Goal: Task Accomplishment & Management: Manage account settings

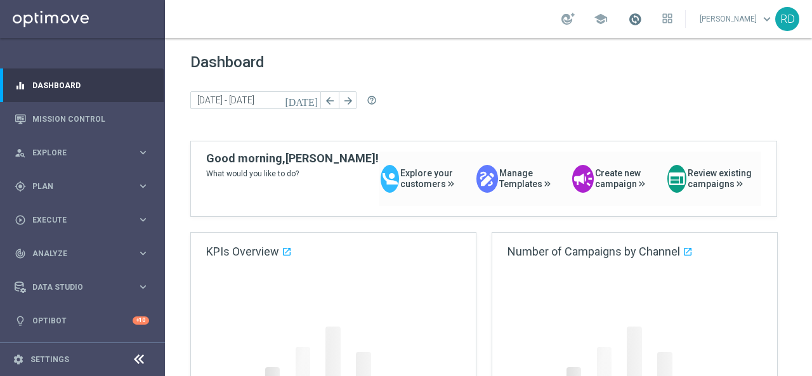
click at [628, 18] on span at bounding box center [635, 19] width 14 height 14
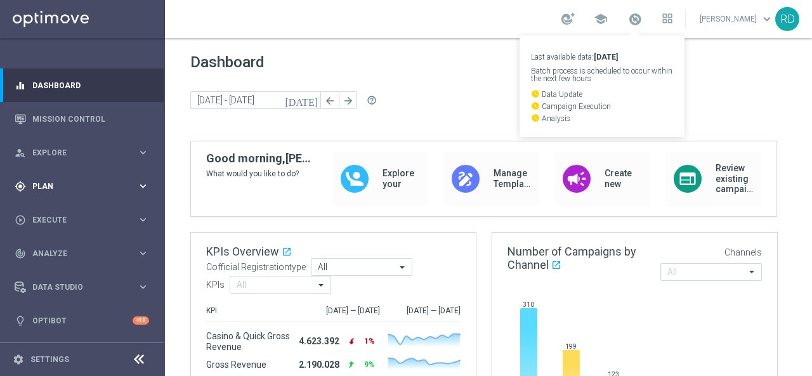
click at [84, 183] on span "Plan" at bounding box center [84, 187] width 105 height 8
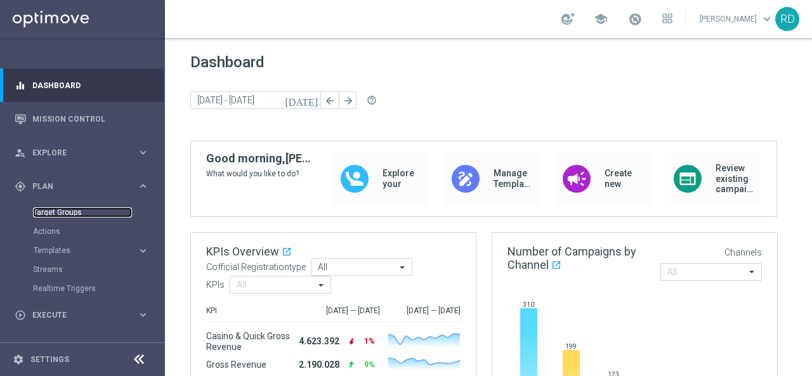
click at [61, 216] on link "Target Groups" at bounding box center [82, 212] width 99 height 10
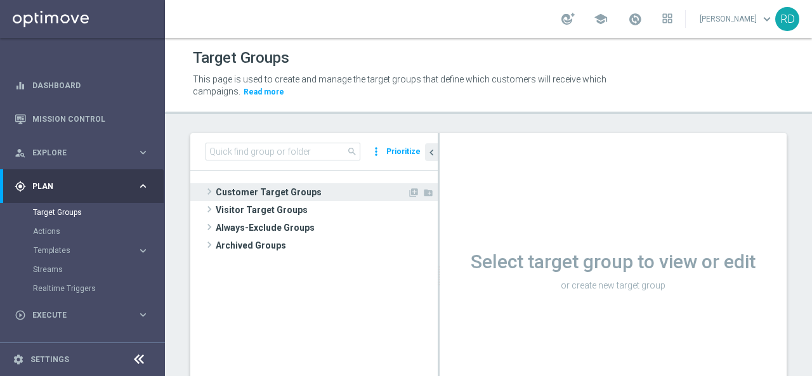
click at [300, 196] on span "Customer Target Groups" at bounding box center [312, 192] width 192 height 18
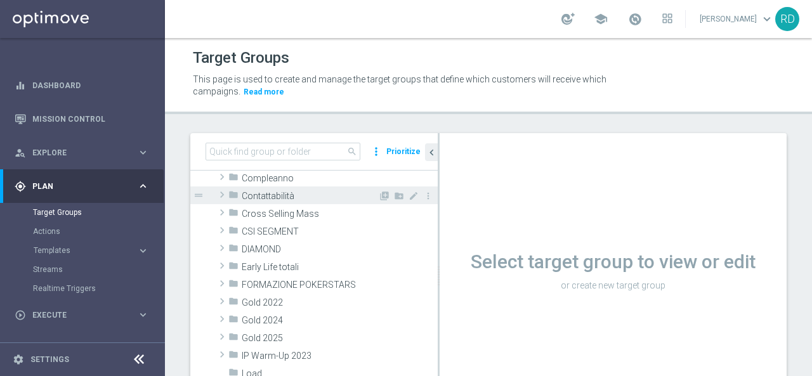
scroll to position [127, 0]
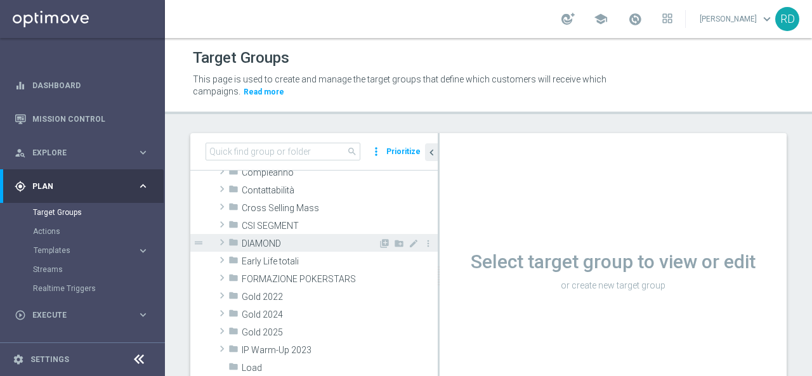
click at [247, 244] on span "DIAMOND" at bounding box center [310, 243] width 136 height 11
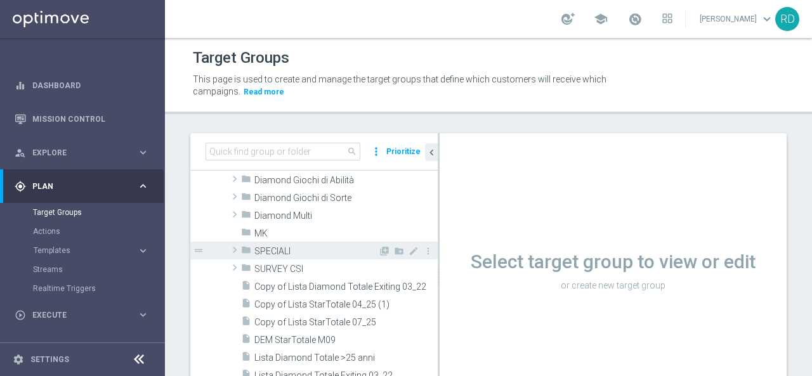
scroll to position [190, 0]
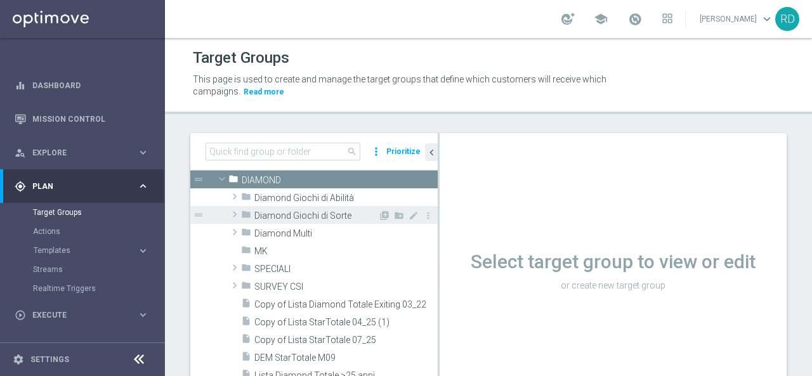
click at [233, 214] on span at bounding box center [234, 214] width 13 height 15
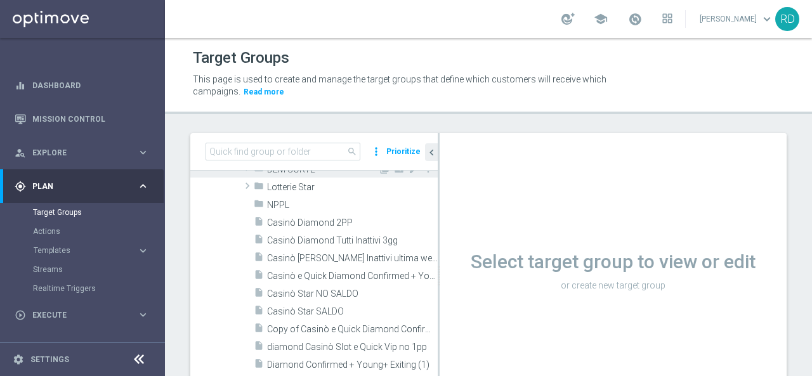
scroll to position [254, 0]
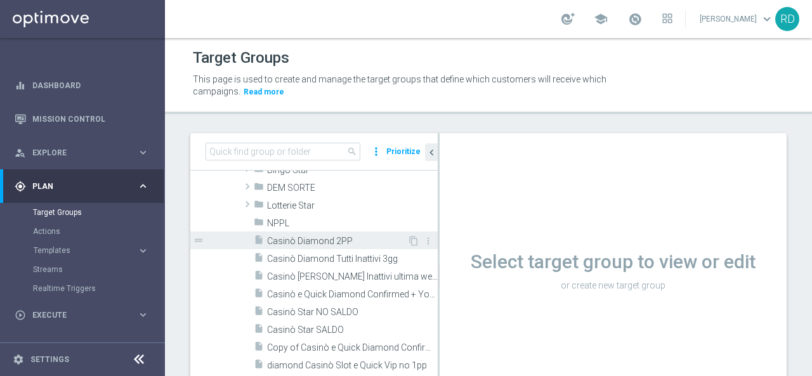
click at [304, 242] on span "Casinò Diamond 2PP" at bounding box center [337, 241] width 140 height 11
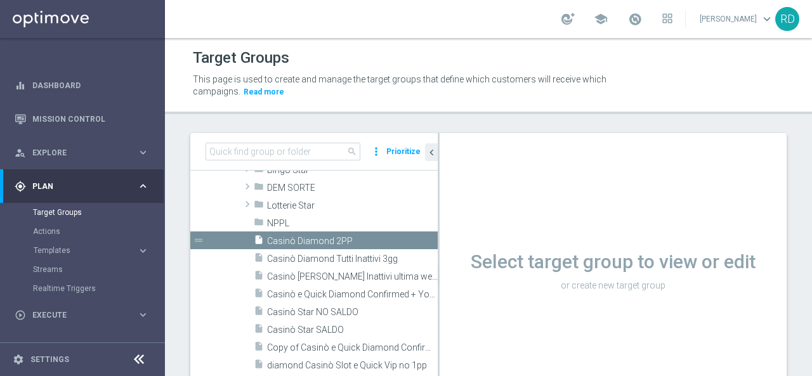
scroll to position [157, 0]
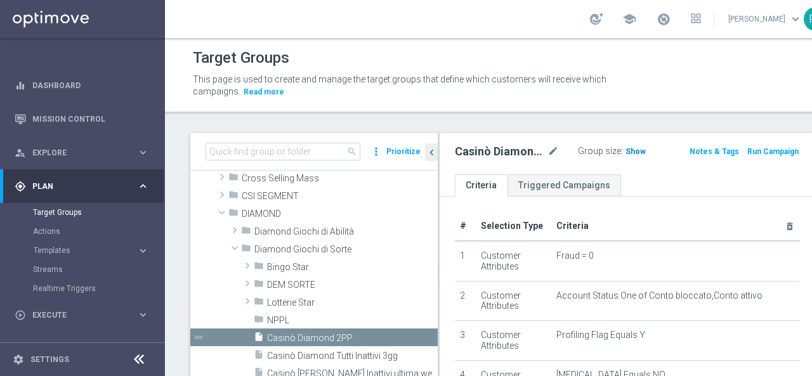
click at [625, 150] on span "Show" at bounding box center [635, 151] width 20 height 9
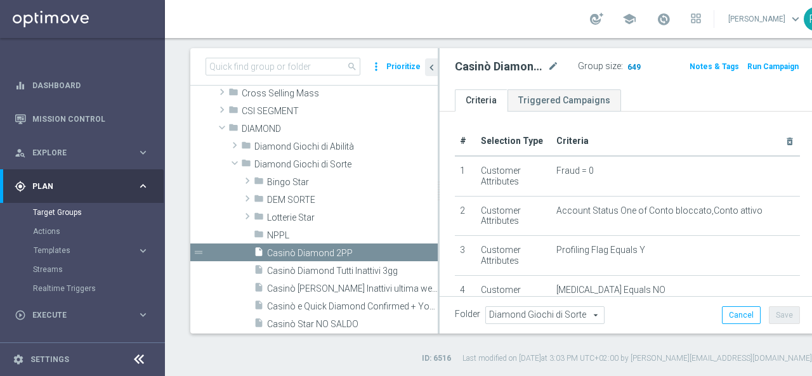
click at [626, 65] on span "649" at bounding box center [634, 68] width 16 height 12
click at [65, 153] on span "Explore" at bounding box center [84, 153] width 105 height 8
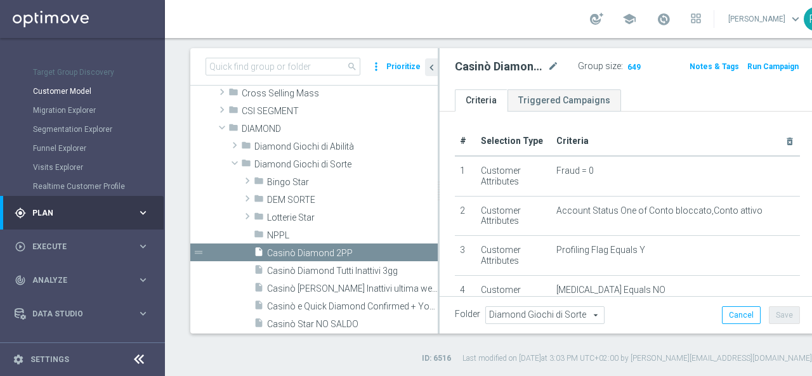
scroll to position [127, 0]
click at [48, 244] on span "Execute" at bounding box center [84, 246] width 105 height 8
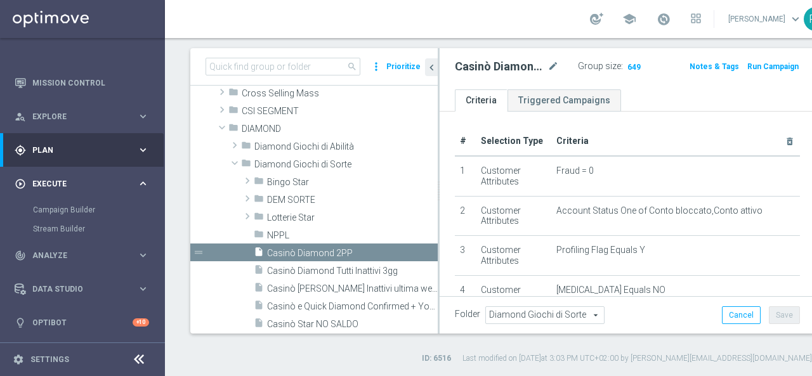
scroll to position [36, 0]
click at [656, 15] on span at bounding box center [663, 19] width 14 height 14
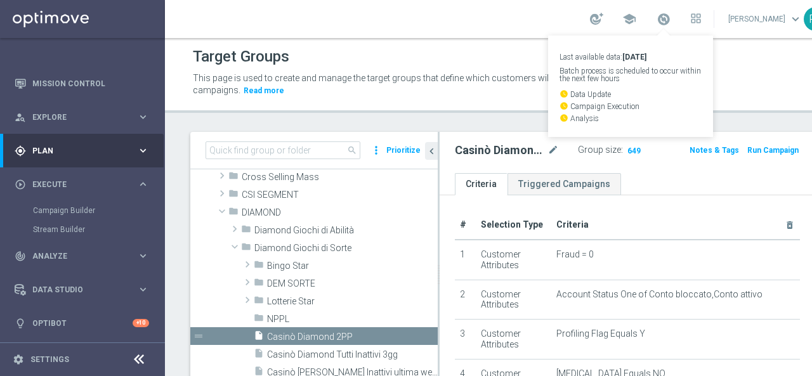
scroll to position [0, 0]
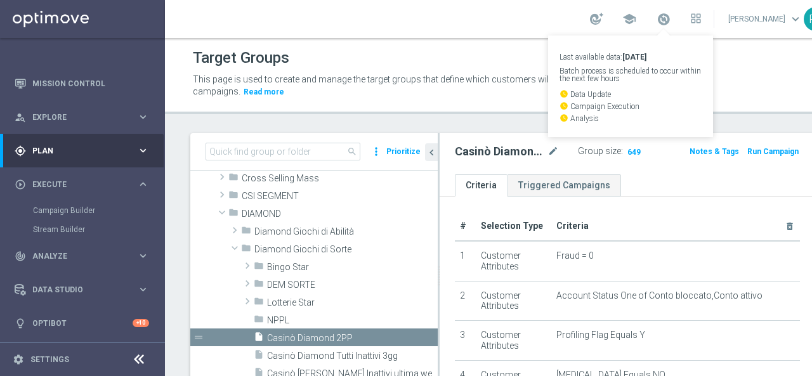
click at [697, 65] on div "Target Groups" at bounding box center [503, 58] width 620 height 25
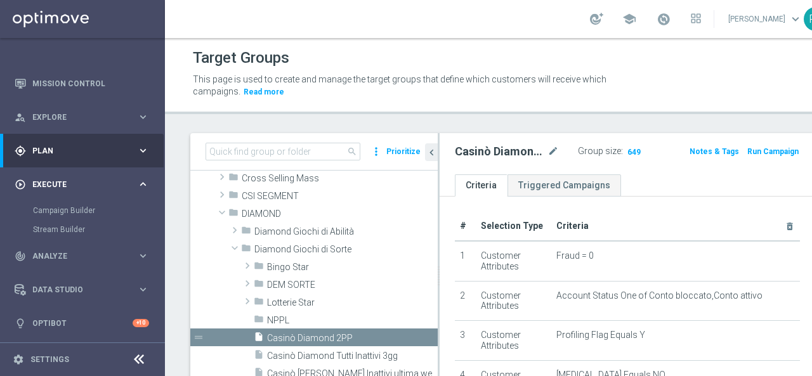
click at [45, 181] on span "Execute" at bounding box center [84, 185] width 105 height 8
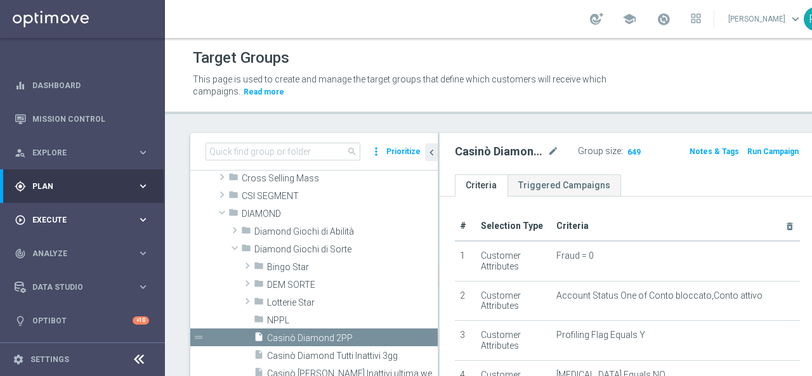
click at [43, 222] on span "Execute" at bounding box center [84, 220] width 105 height 8
click at [42, 217] on span "Execute" at bounding box center [84, 220] width 105 height 8
click at [42, 219] on span "Execute" at bounding box center [84, 220] width 105 height 8
click at [42, 242] on link "Campaign Builder" at bounding box center [82, 246] width 99 height 10
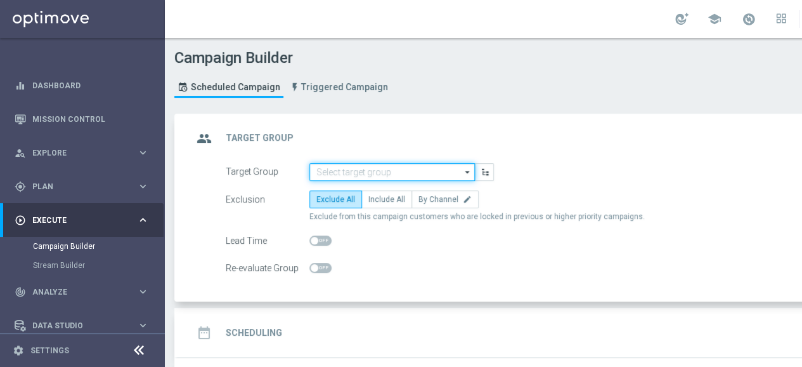
click at [355, 171] on input at bounding box center [393, 172] width 166 height 18
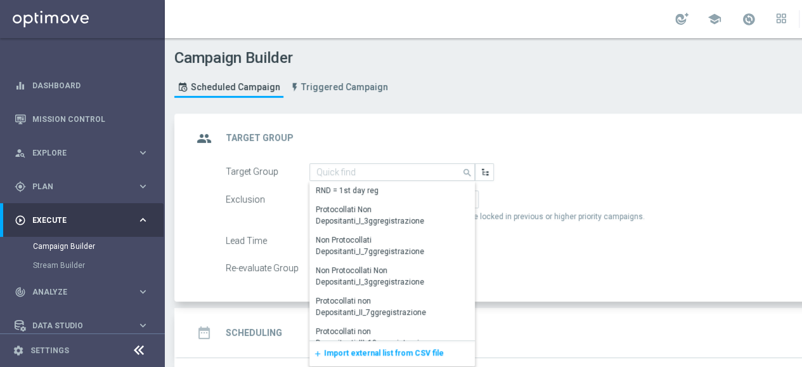
click at [337, 349] on span "Import external list from CSV file" at bounding box center [384, 352] width 120 height 9
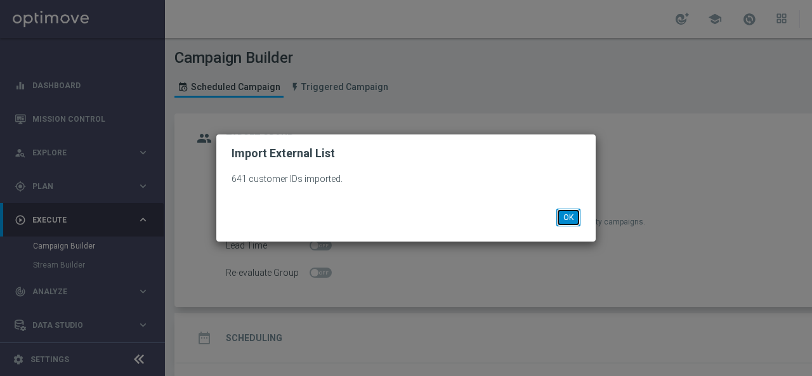
click at [558, 212] on button "OK" at bounding box center [568, 218] width 24 height 18
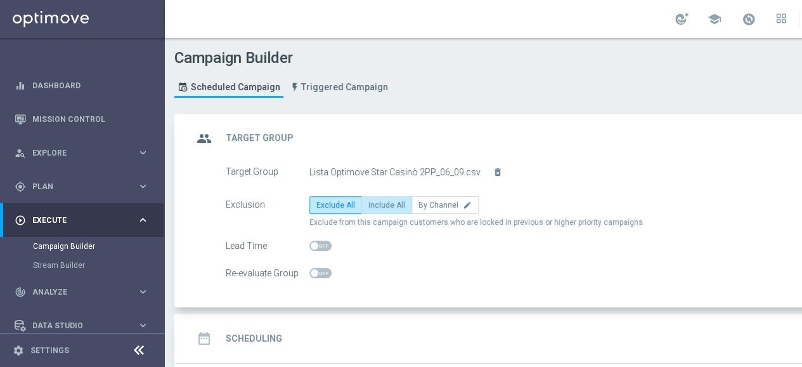
click at [391, 204] on span "Include All" at bounding box center [387, 204] width 37 height 9
click at [377, 204] on input "Include All" at bounding box center [373, 207] width 8 height 8
radio input "true"
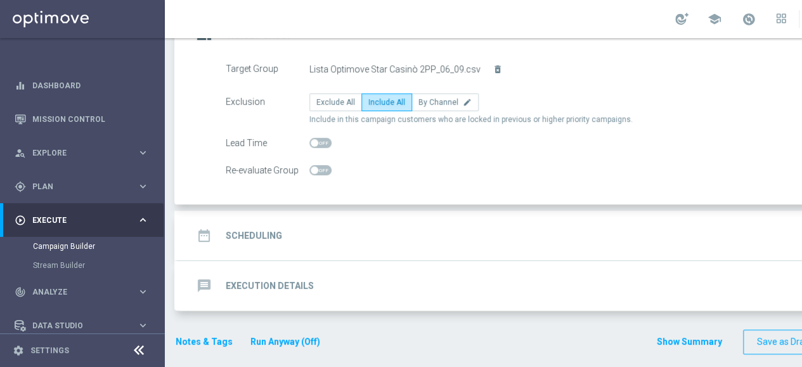
click at [244, 230] on h2 "Scheduling" at bounding box center [254, 236] width 56 height 12
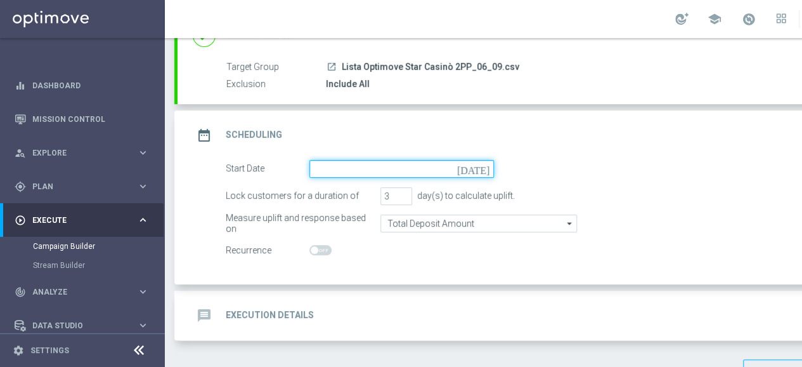
click at [330, 169] on input at bounding box center [402, 169] width 185 height 18
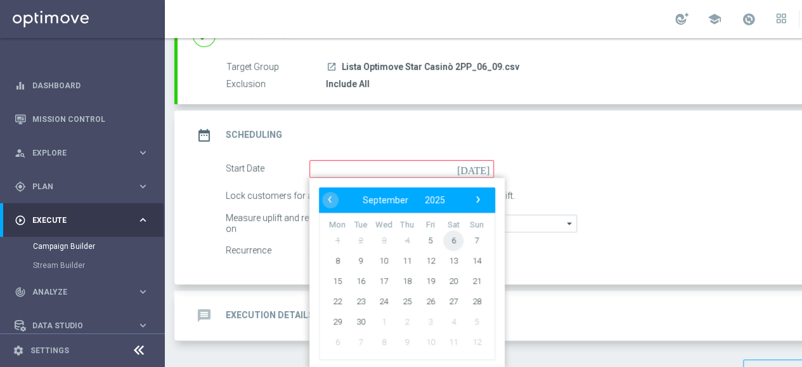
click at [455, 240] on span "6" at bounding box center [453, 240] width 20 height 20
type input "[DATE]"
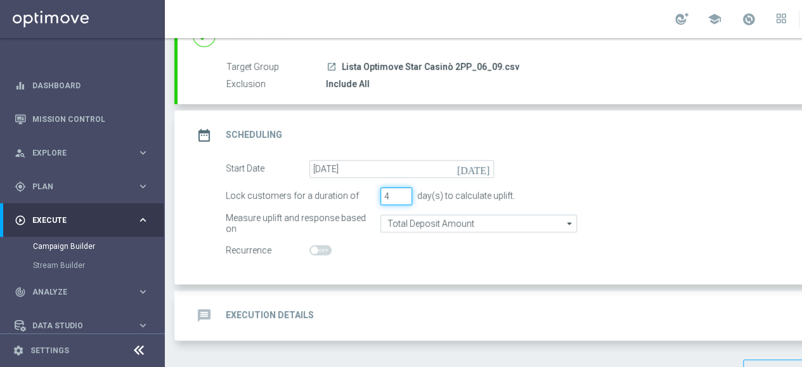
click at [405, 191] on input "4" at bounding box center [397, 196] width 32 height 18
click at [404, 195] on input "3" at bounding box center [397, 196] width 32 height 18
type input "2"
click at [404, 195] on input "2" at bounding box center [397, 196] width 32 height 18
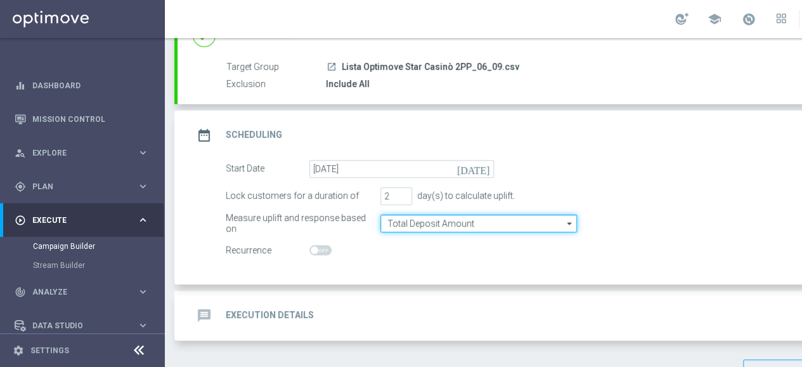
click at [403, 222] on input "Total Deposit Amount" at bounding box center [479, 223] width 197 height 18
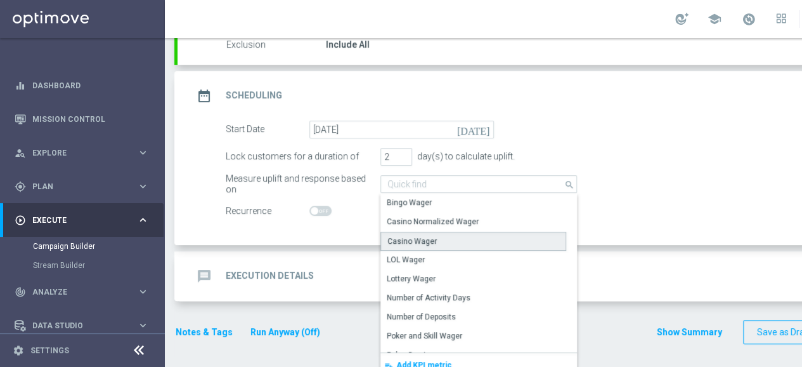
click at [405, 242] on div "Casino Wager" at bounding box center [412, 240] width 49 height 11
type input "Casino Wager"
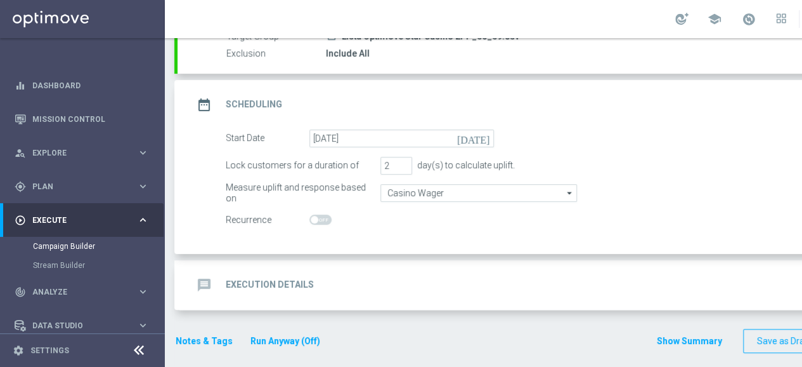
drag, startPoint x: 381, startPoint y: 222, endPoint x: 373, endPoint y: 219, distance: 8.2
click at [380, 222] on switch at bounding box center [402, 219] width 185 height 11
click at [200, 273] on icon "message" at bounding box center [204, 284] width 23 height 23
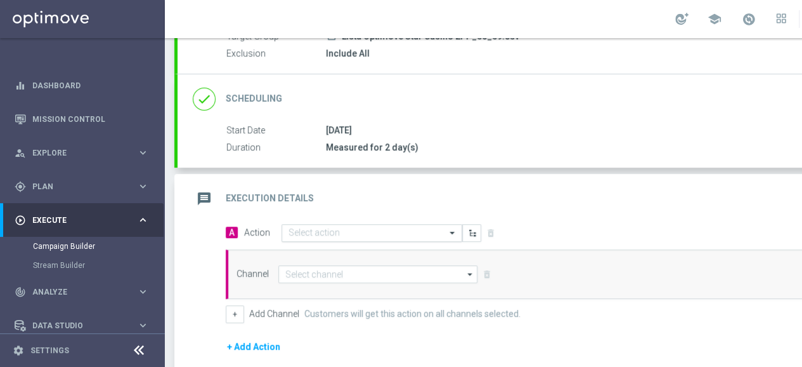
click at [295, 228] on input "text" at bounding box center [359, 233] width 141 height 11
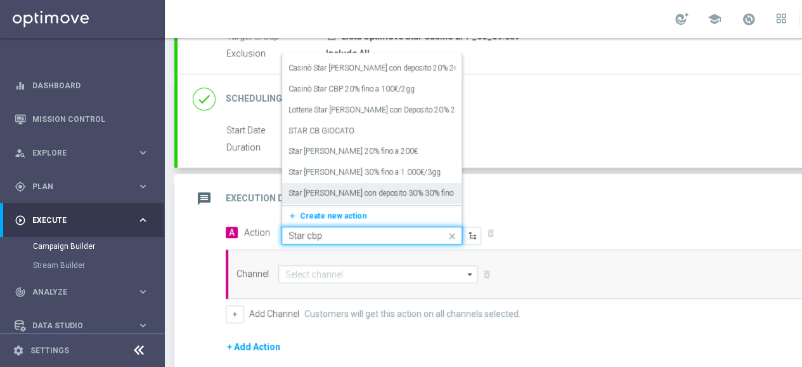
scroll to position [0, 0]
type input "Star [PERSON_NAME]"
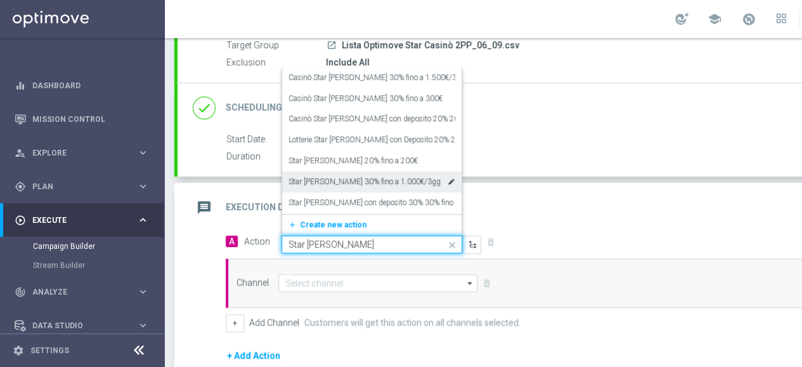
scroll to position [127, 0]
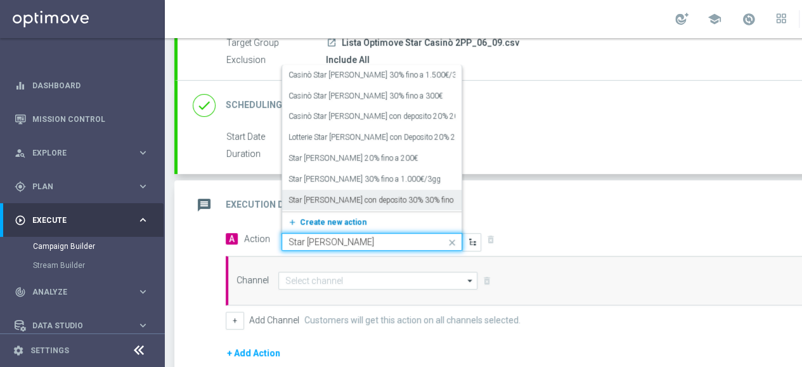
click at [327, 218] on span "Create new action" at bounding box center [333, 222] width 67 height 9
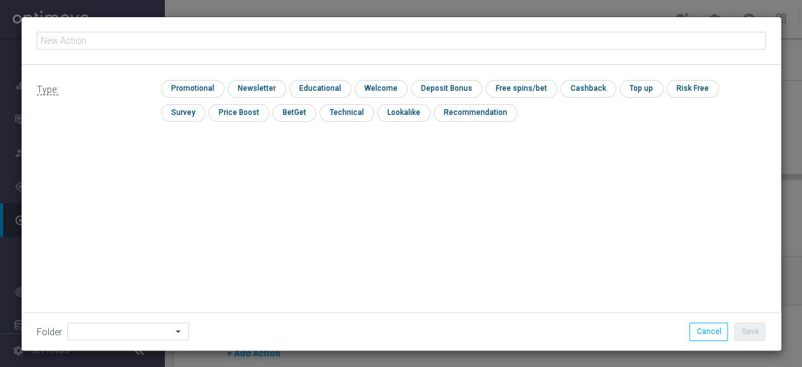
scroll to position [0, 0]
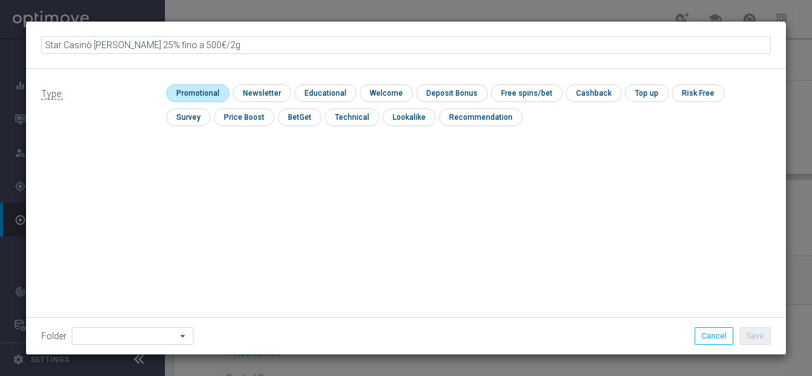
type input "Star Casinò [PERSON_NAME] 25% fino a 500€/2gg"
click at [179, 89] on input "checkbox" at bounding box center [196, 92] width 60 height 17
checkbox input "true"
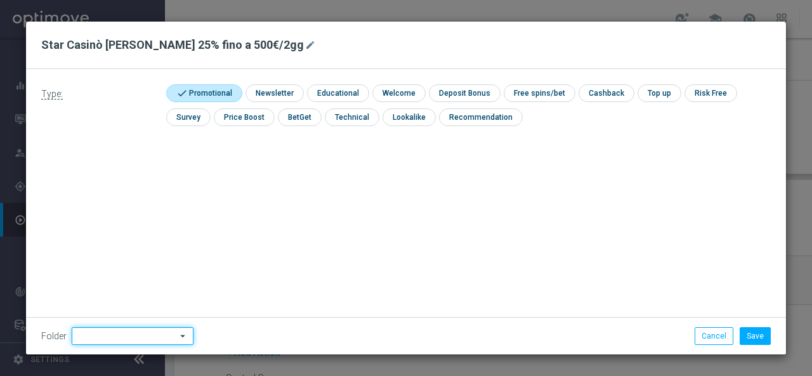
click at [90, 330] on input at bounding box center [133, 336] width 122 height 18
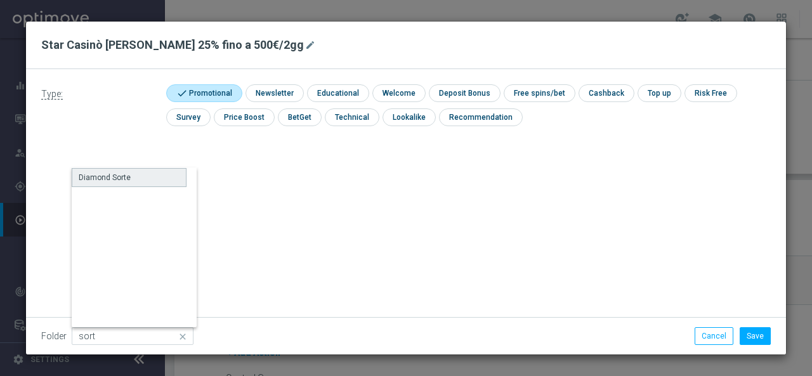
click at [112, 182] on div "Diamond Sorte" at bounding box center [105, 177] width 52 height 11
type input "Diamond Sorte"
click at [238, 218] on div "Type: check Promotional check Newsletter check Educational check Welcome check …" at bounding box center [406, 211] width 760 height 285
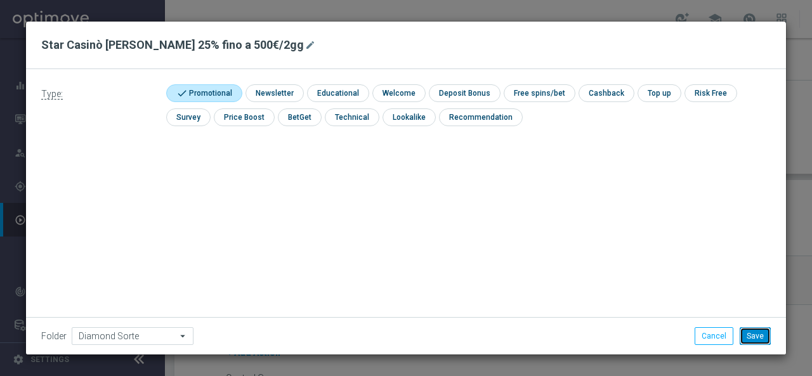
click at [751, 338] on button "Save" at bounding box center [755, 336] width 31 height 18
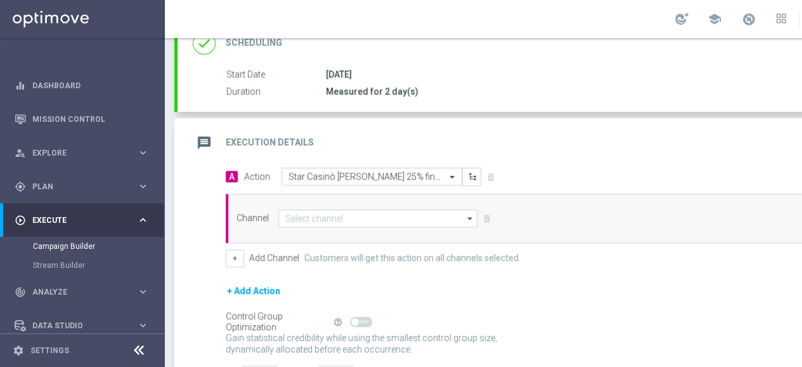
scroll to position [190, 0]
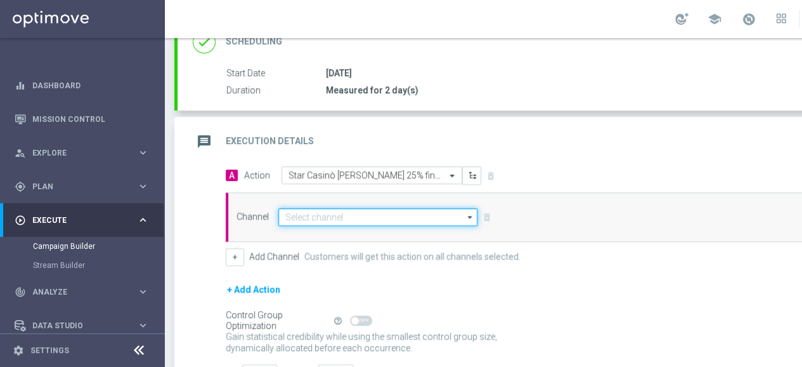
click at [304, 213] on input at bounding box center [377, 217] width 199 height 18
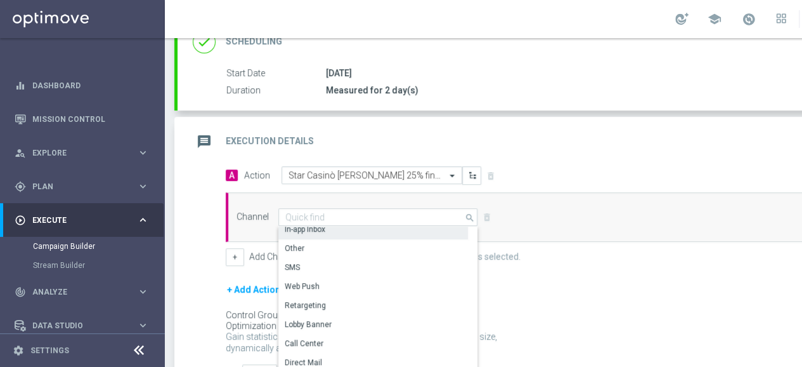
scroll to position [63, 0]
click at [306, 225] on div "In-app Inbox" at bounding box center [305, 228] width 41 height 11
type input "In-app Inbox"
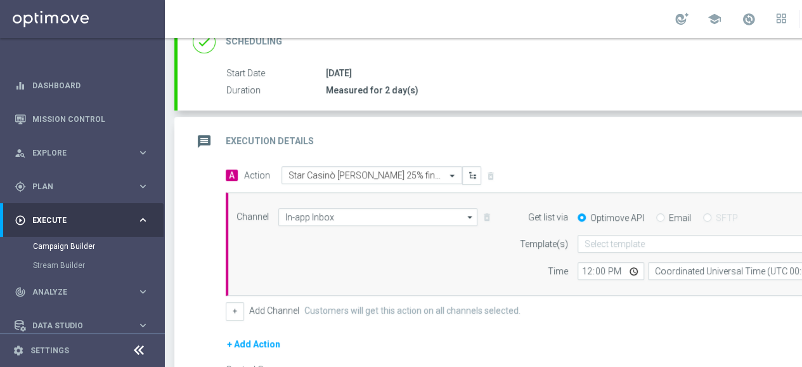
click at [663, 215] on input "Email" at bounding box center [660, 218] width 8 height 8
radio input "true"
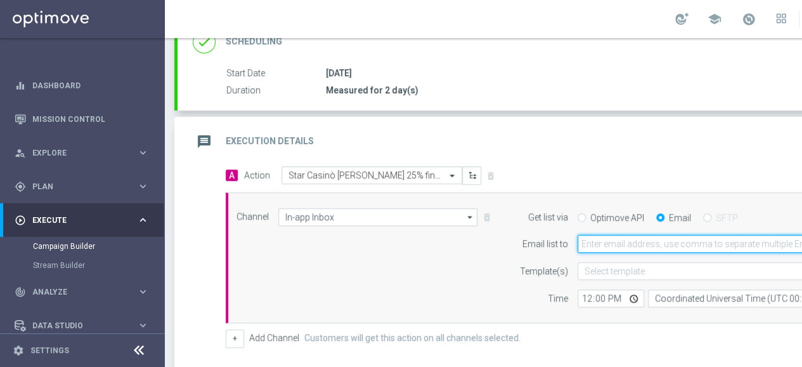
click at [603, 238] on input "email" at bounding box center [729, 244] width 303 height 18
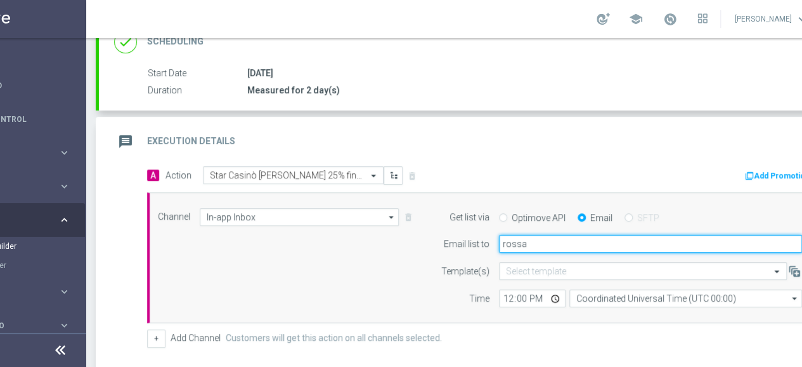
type input "[PERSON_NAME][EMAIL_ADDRESS][PERSON_NAME][DOMAIN_NAME]"
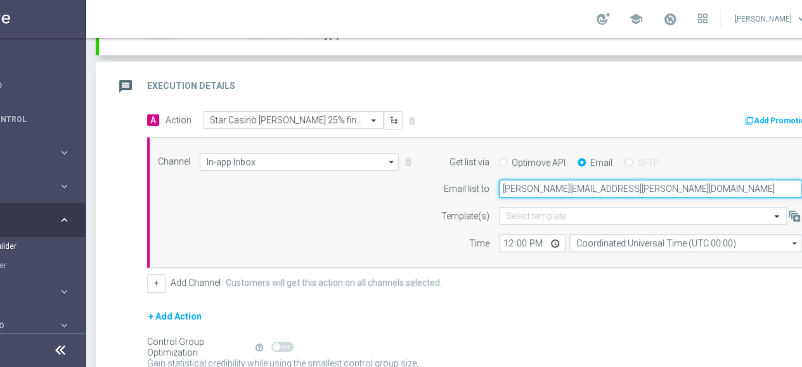
scroll to position [317, 0]
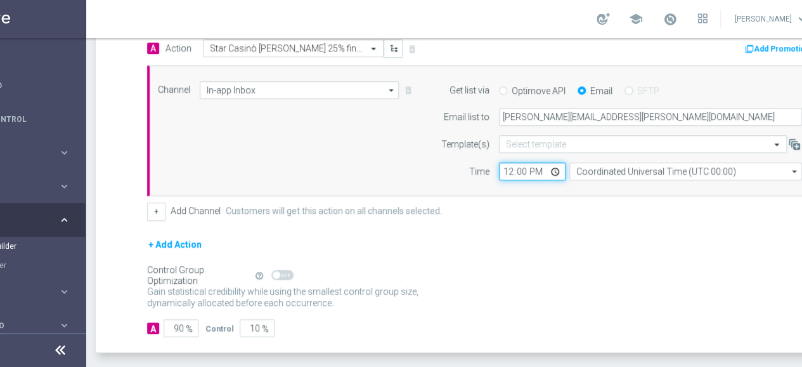
click at [507, 174] on input "12:00" at bounding box center [532, 171] width 67 height 18
click at [520, 182] on div "Channel In-app Inbox In-app Inbox arrow_drop_down Show Selected 1 of 20 Optimail" at bounding box center [482, 130] width 671 height 131
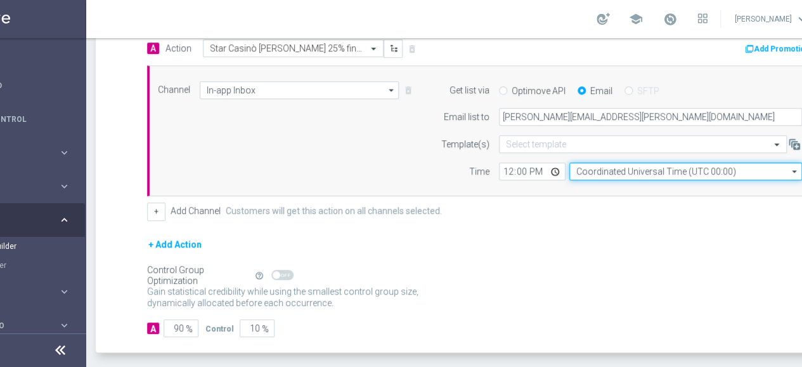
click at [590, 166] on input "Coordinated Universal Time (UTC 00:00)" at bounding box center [686, 171] width 233 height 18
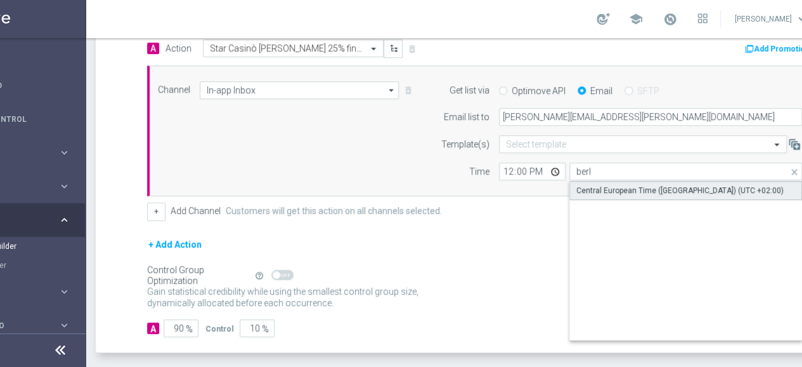
click at [590, 185] on div "Central European Time ([GEOGRAPHIC_DATA]) (UTC +02:00)" at bounding box center [680, 190] width 207 height 11
type input "Central European Time ([GEOGRAPHIC_DATA]) (UTC +02:00)"
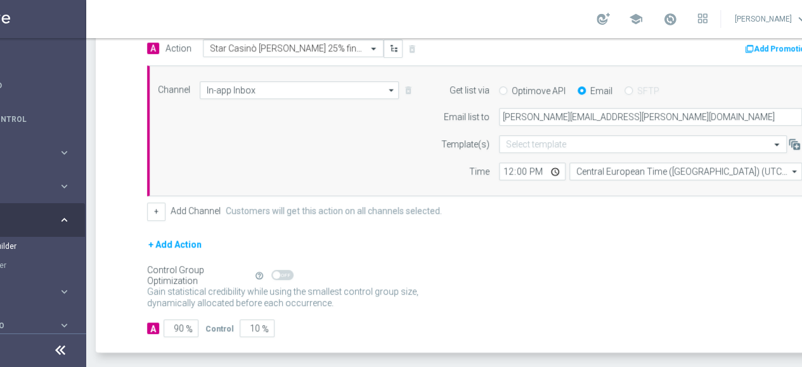
click at [304, 161] on div "Channel In-app Inbox In-app Inbox arrow_drop_down Show Selected 1 of 20 Optimail" at bounding box center [479, 131] width 663 height 100
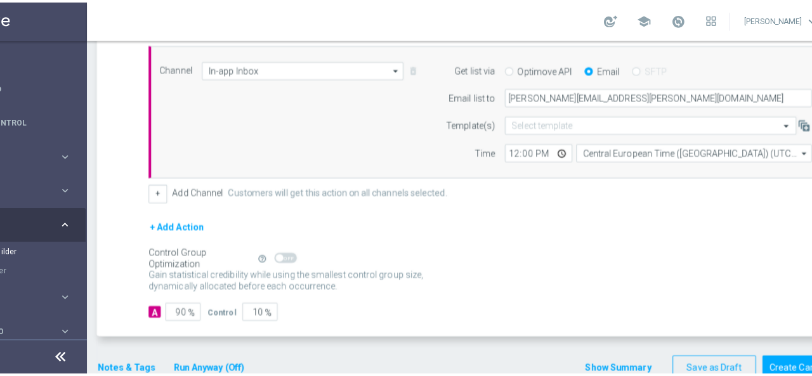
scroll to position [358, 0]
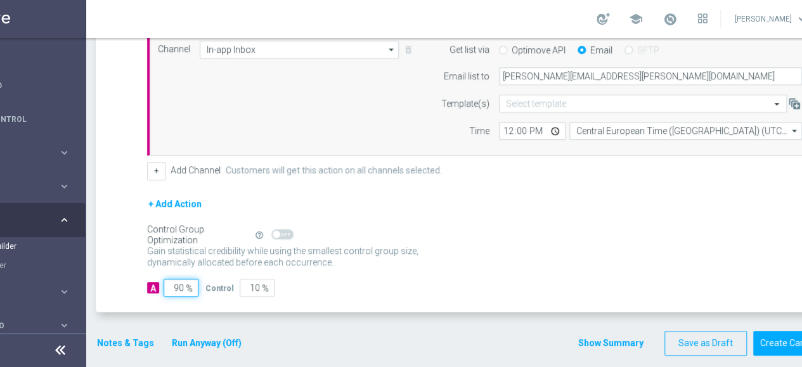
click at [179, 278] on input "90" at bounding box center [181, 287] width 35 height 18
type input "1"
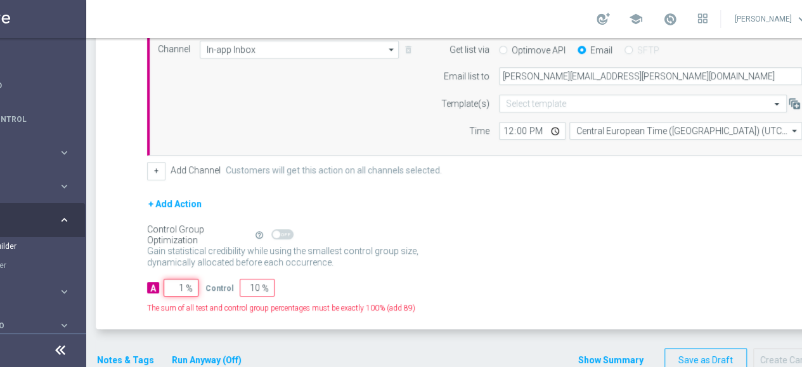
type input "99"
type input "10"
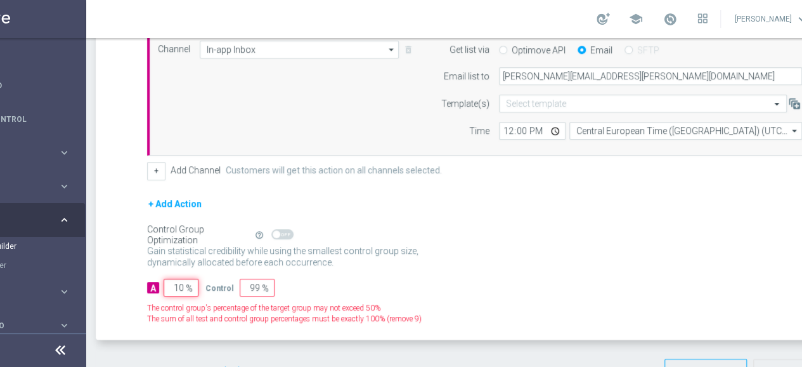
type input "90"
type input "100"
type input "0"
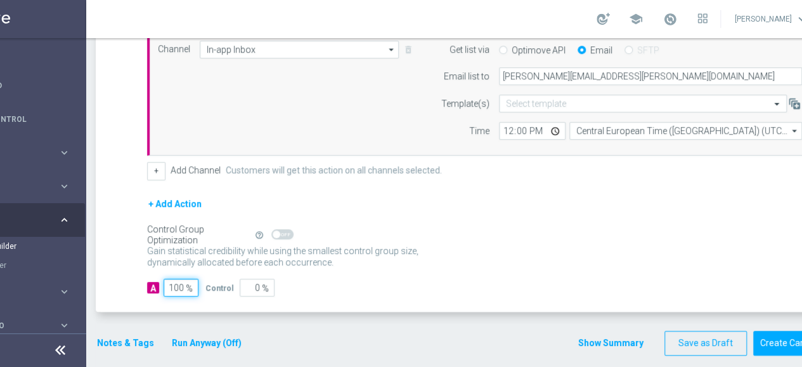
type input "100"
click at [374, 263] on p "Gain higher response rates by matching the most effective action with each cust…" at bounding box center [289, 262] width 285 height 34
click at [132, 337] on button "Notes & Tags" at bounding box center [126, 343] width 60 height 16
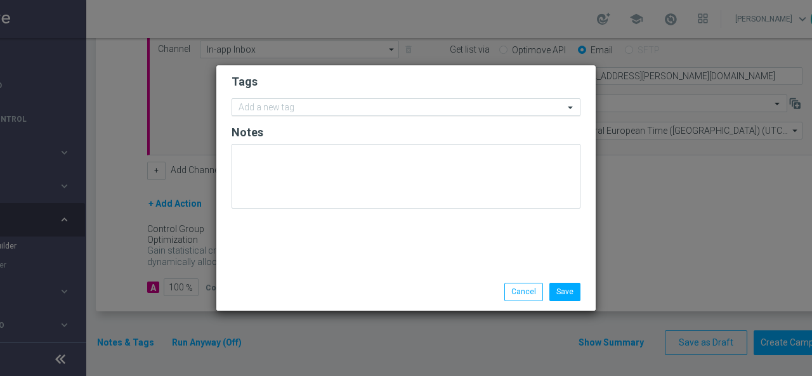
click at [284, 108] on input "text" at bounding box center [400, 108] width 325 height 11
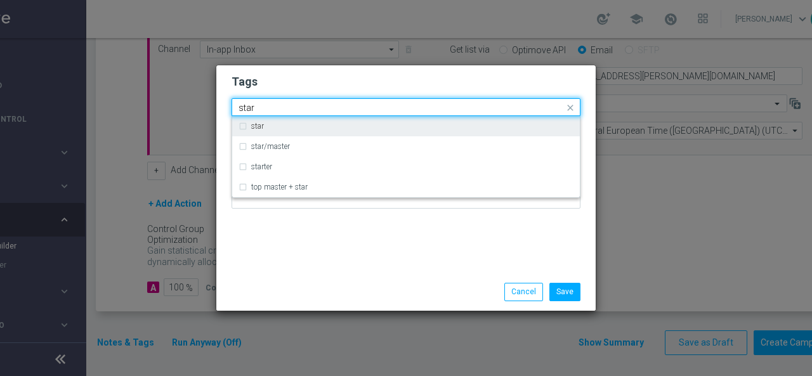
click at [279, 127] on div "star" at bounding box center [412, 126] width 322 height 8
type input "star"
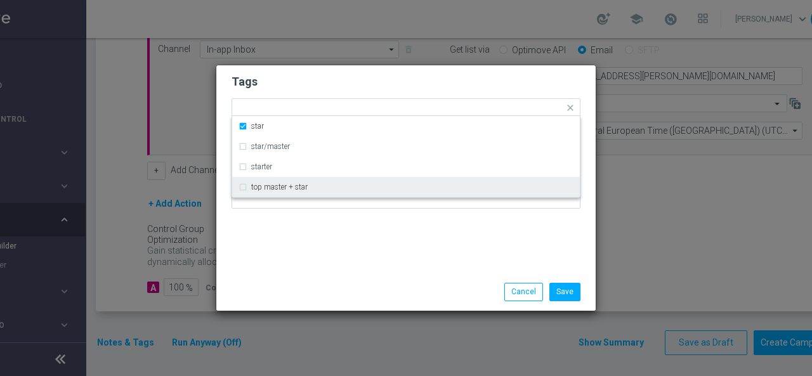
drag, startPoint x: 296, startPoint y: 223, endPoint x: 308, endPoint y: 191, distance: 33.9
click at [296, 222] on div "Tags Quick find × star star star/master starter top master + star Notes" at bounding box center [405, 169] width 379 height 208
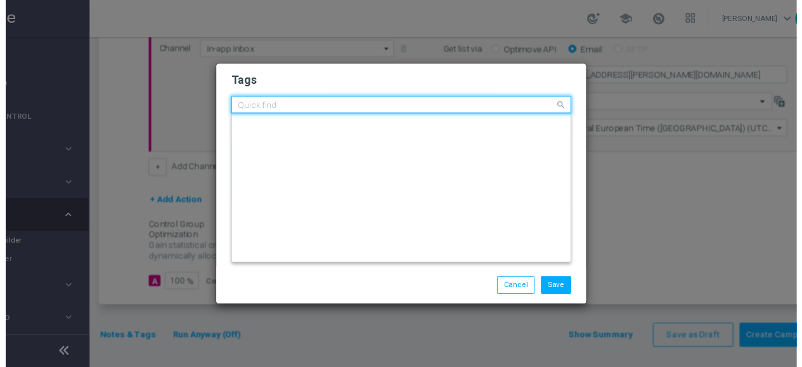
scroll to position [0, 0]
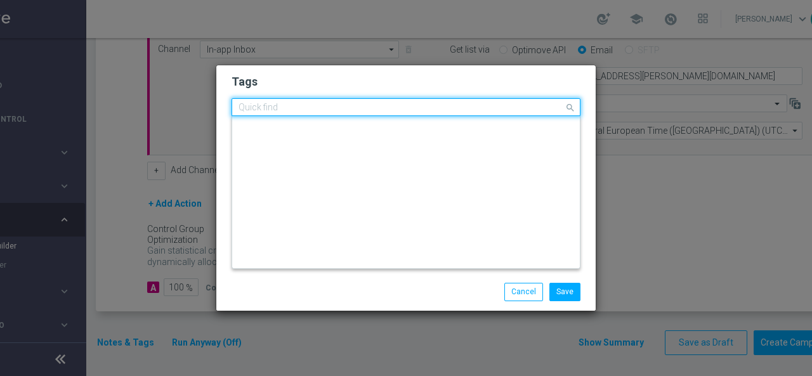
click at [313, 105] on input "text" at bounding box center [400, 108] width 325 height 11
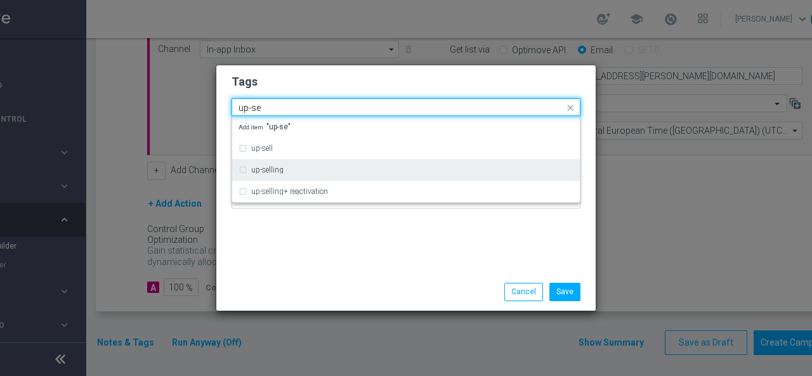
click at [301, 169] on div "up-selling" at bounding box center [412, 170] width 322 height 8
type input "up-se"
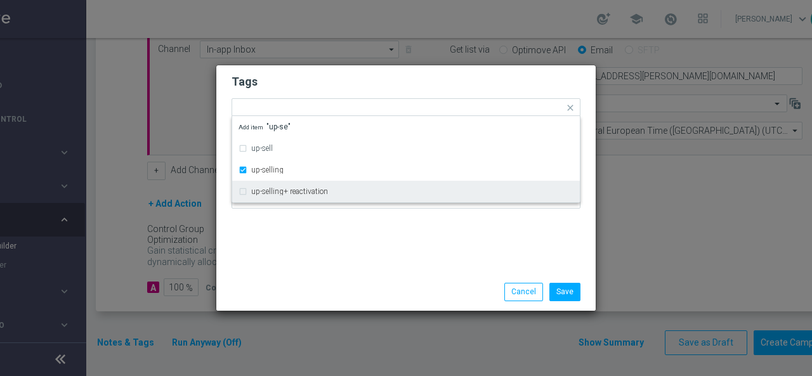
click at [282, 220] on div "Tags Quick find × star × up-selling up-sell up-selling up-selling+ reactivation…" at bounding box center [405, 169] width 379 height 208
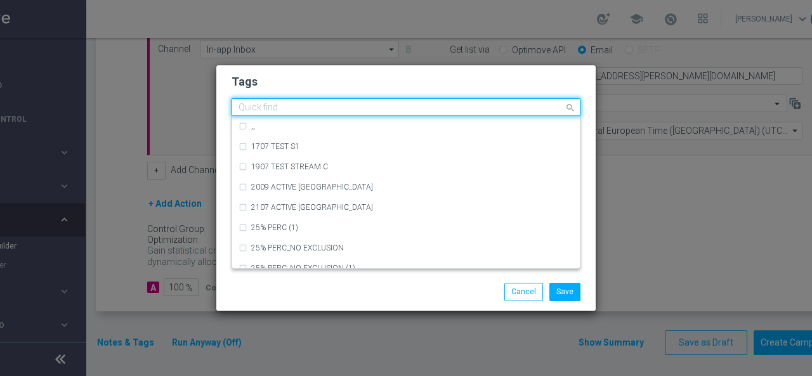
click at [346, 106] on input "text" at bounding box center [400, 108] width 325 height 11
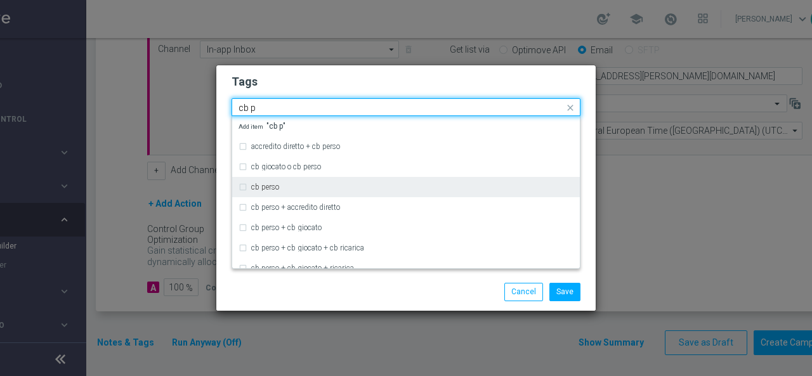
click at [303, 185] on div "cb perso" at bounding box center [412, 187] width 322 height 8
type input "cb p"
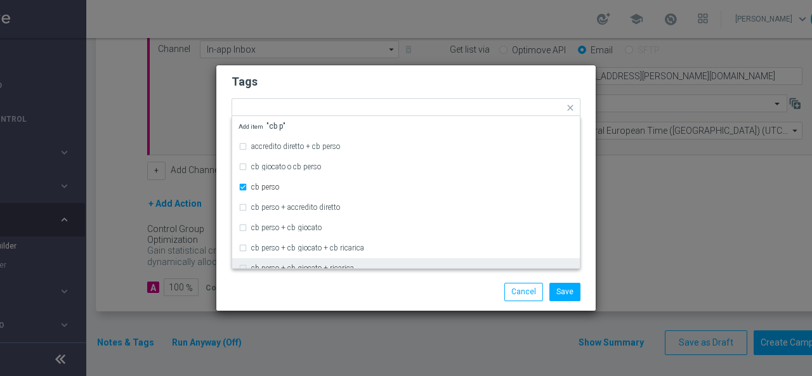
click at [252, 290] on div "Save Cancel" at bounding box center [406, 292] width 368 height 18
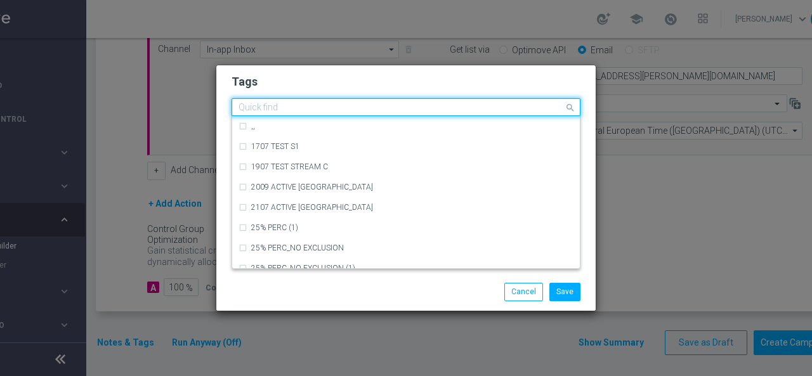
click at [399, 102] on div "Quick find × star × up-selling × [PERSON_NAME]" at bounding box center [398, 108] width 332 height 16
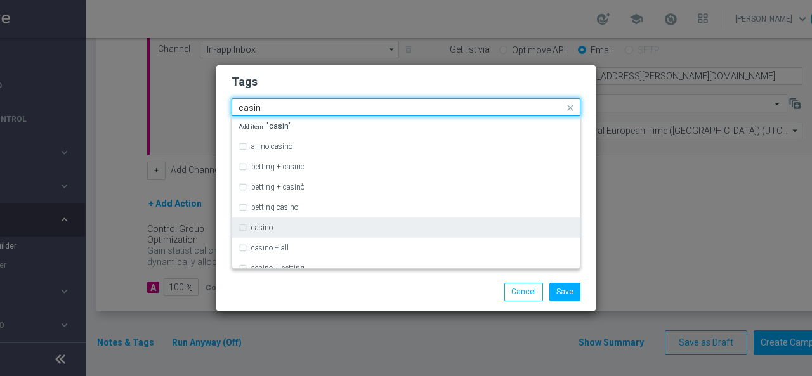
click at [318, 226] on div "casino" at bounding box center [412, 228] width 322 height 8
type input "casin"
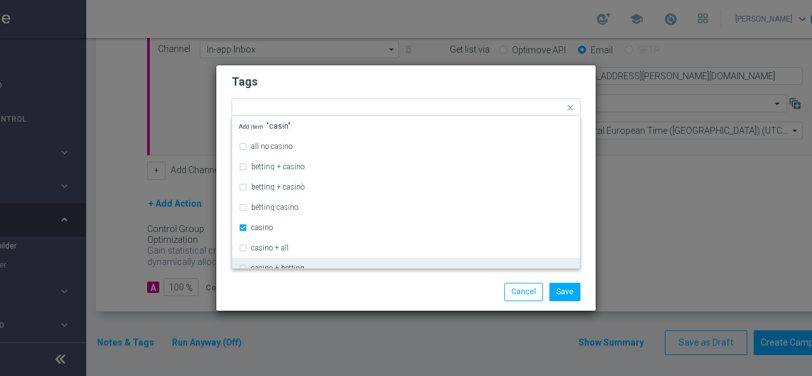
click at [274, 285] on div "Save Cancel" at bounding box center [406, 292] width 368 height 18
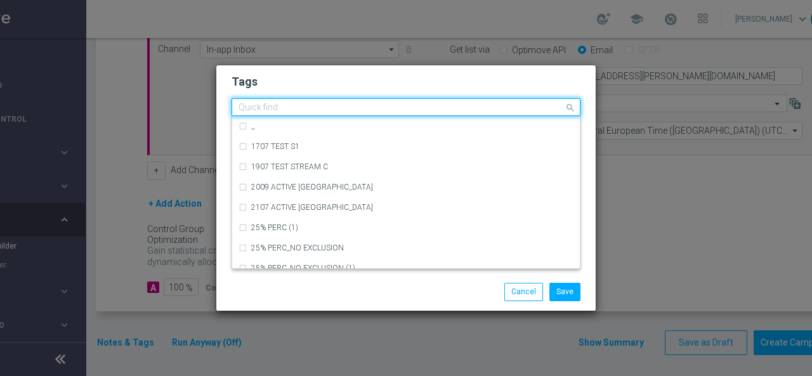
click at [452, 109] on input "text" at bounding box center [400, 108] width 325 height 11
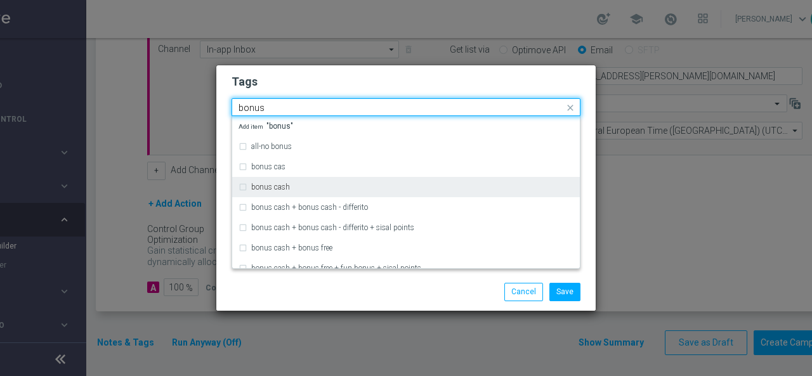
click at [331, 195] on div "bonus cash" at bounding box center [405, 187] width 335 height 20
type input "bonus"
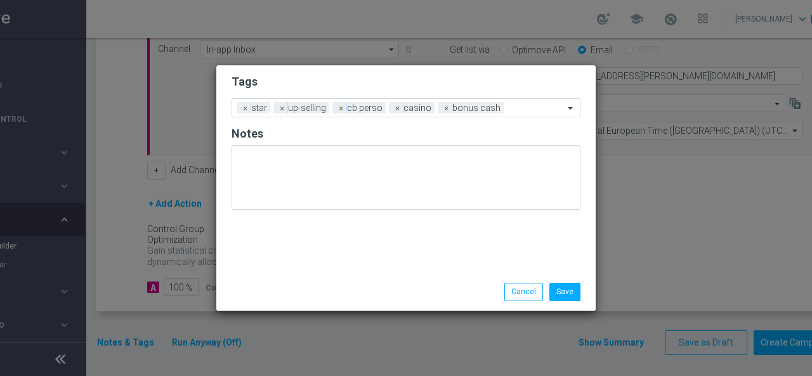
click at [302, 289] on div "Save Cancel" at bounding box center [406, 292] width 368 height 18
click at [565, 292] on button "Save" at bounding box center [564, 292] width 31 height 18
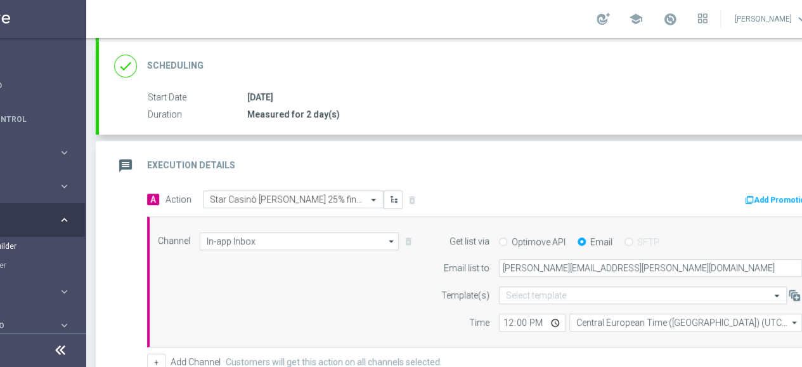
scroll to position [190, 0]
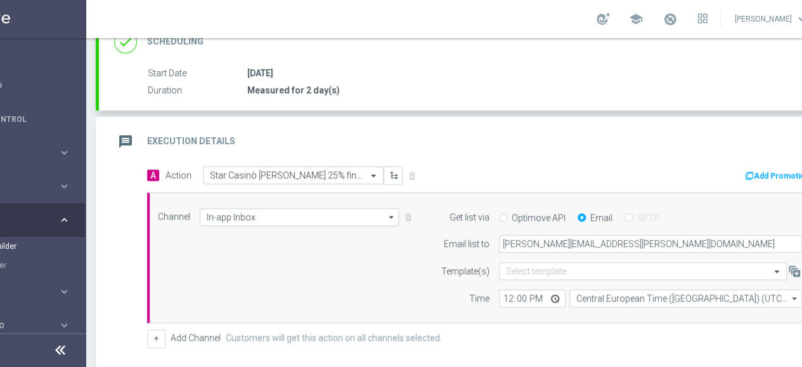
click at [121, 136] on icon "message" at bounding box center [125, 141] width 23 height 23
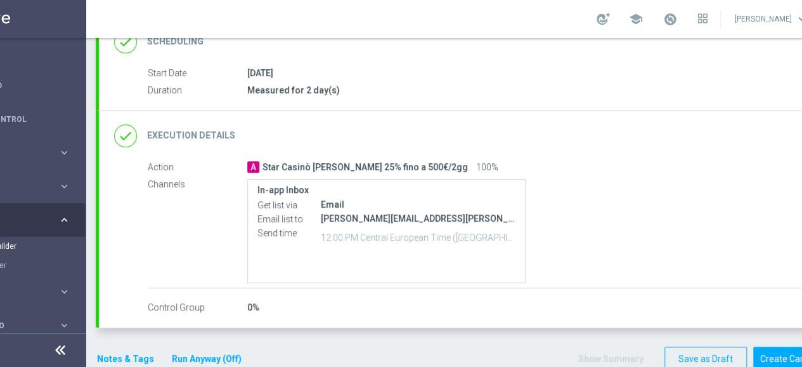
click at [127, 134] on icon "done" at bounding box center [125, 135] width 23 height 23
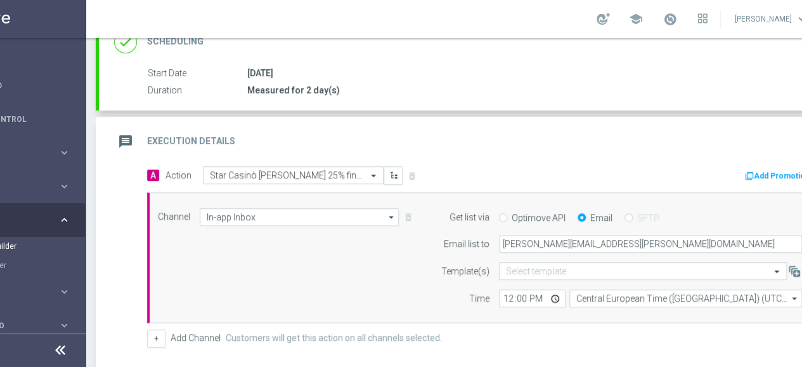
click at [127, 134] on icon "message" at bounding box center [125, 141] width 23 height 23
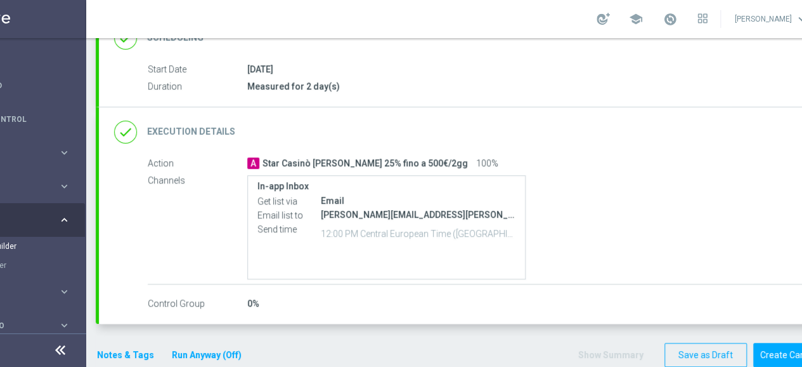
scroll to position [207, 0]
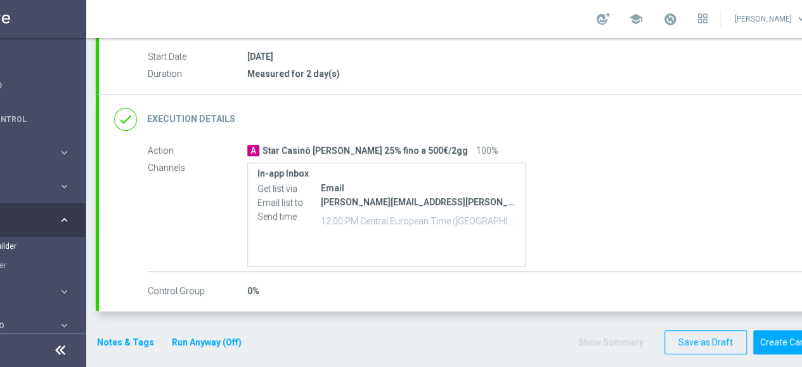
click at [125, 344] on button "Notes & Tags" at bounding box center [126, 342] width 60 height 16
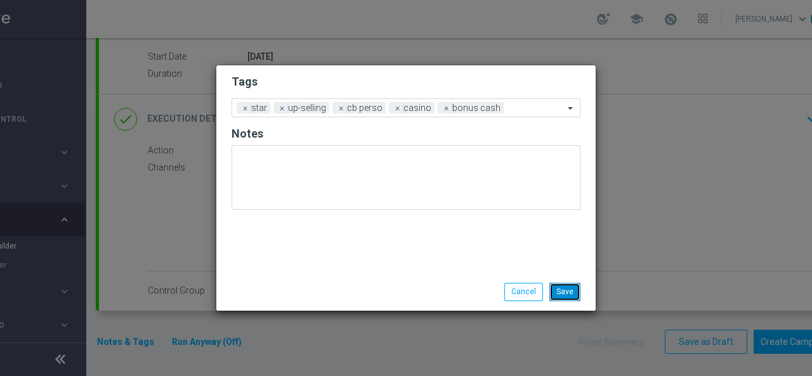
click at [568, 287] on button "Save" at bounding box center [564, 292] width 31 height 18
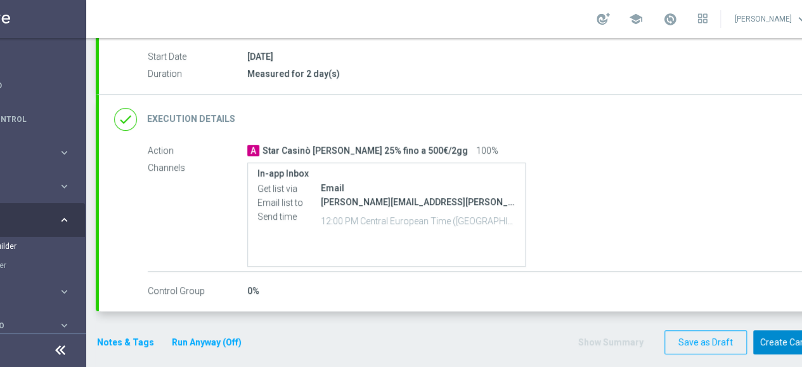
click at [787, 341] on button "Create Campaign" at bounding box center [796, 342] width 84 height 25
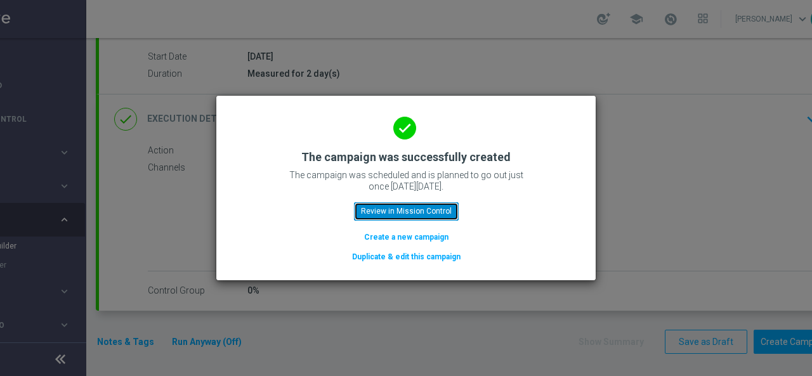
click at [414, 211] on button "Review in Mission Control" at bounding box center [406, 211] width 105 height 18
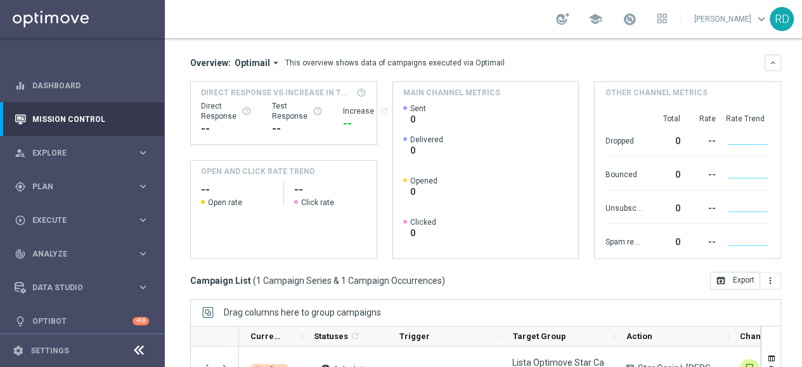
scroll to position [254, 0]
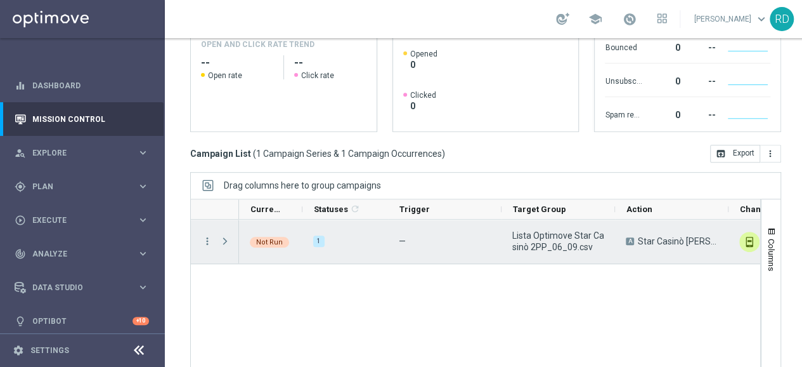
click at [226, 239] on span "Press SPACE to select this row." at bounding box center [224, 241] width 11 height 10
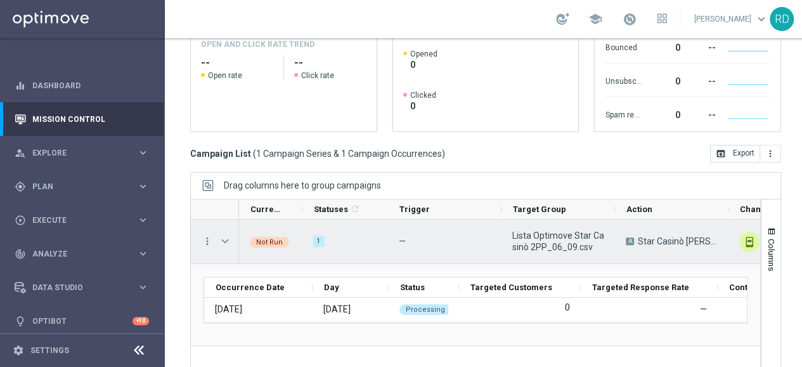
click at [226, 239] on span "Press SPACE to select this row." at bounding box center [224, 241] width 11 height 10
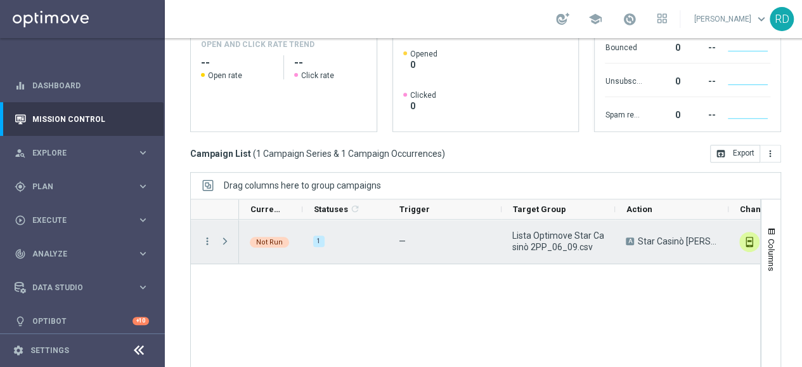
click at [226, 239] on span "Press SPACE to select this row." at bounding box center [224, 241] width 11 height 10
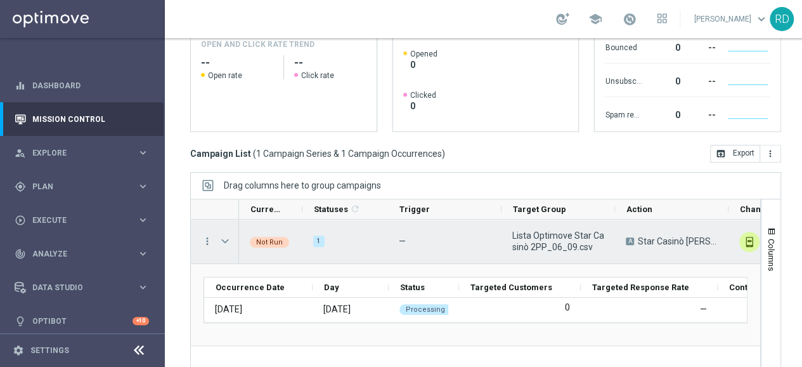
click at [226, 239] on span "Press SPACE to select this row." at bounding box center [224, 241] width 11 height 10
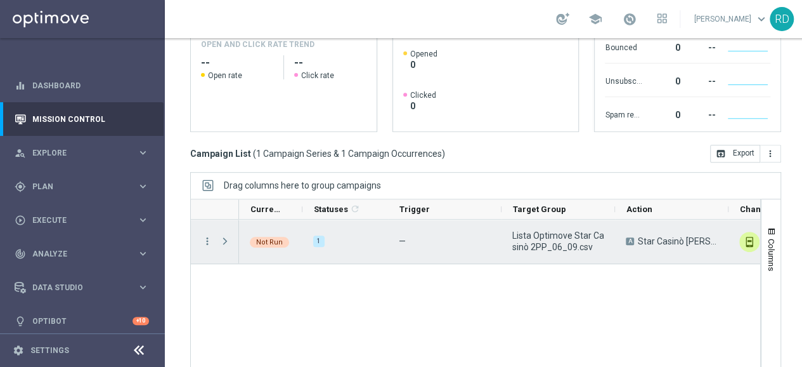
click at [226, 239] on span "Press SPACE to select this row." at bounding box center [224, 241] width 11 height 10
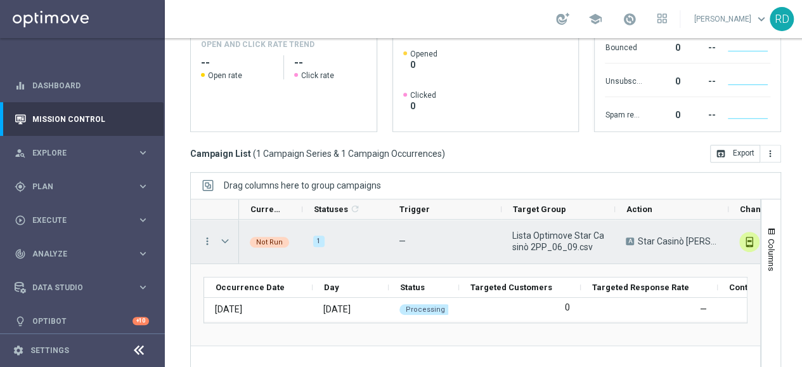
click at [230, 240] on span "Press SPACE to select this row." at bounding box center [224, 241] width 11 height 10
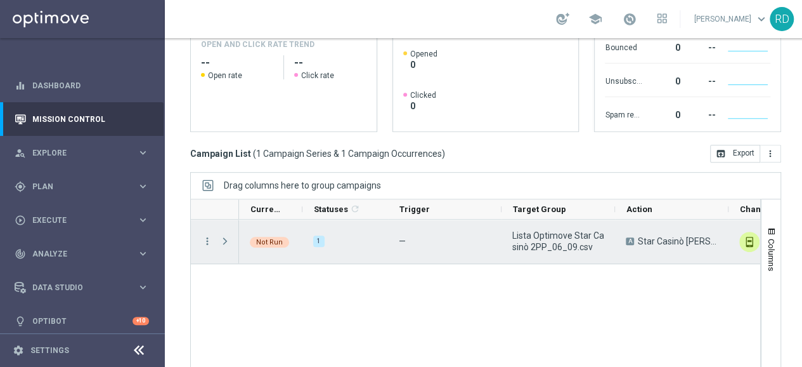
click at [226, 239] on span "Press SPACE to select this row." at bounding box center [224, 241] width 11 height 10
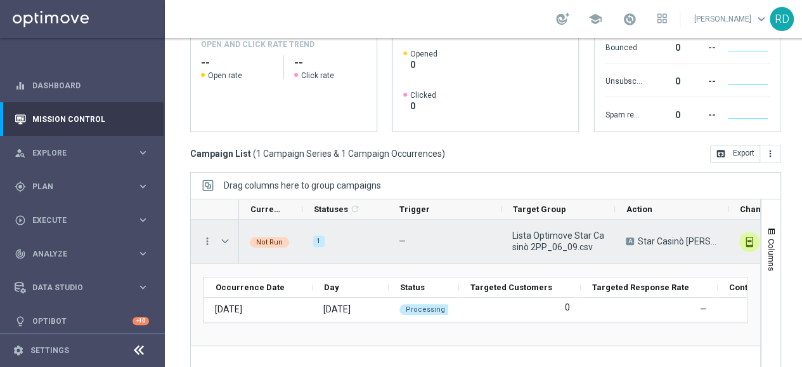
click at [229, 238] on span "Press SPACE to select this row." at bounding box center [224, 241] width 11 height 10
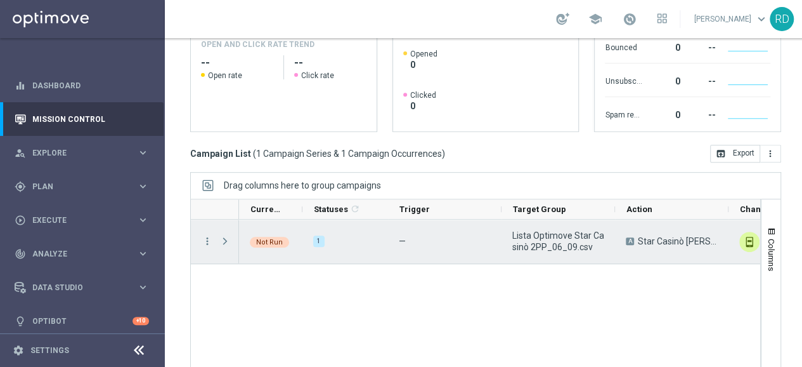
click at [226, 237] on span "Press SPACE to select this row." at bounding box center [224, 241] width 11 height 10
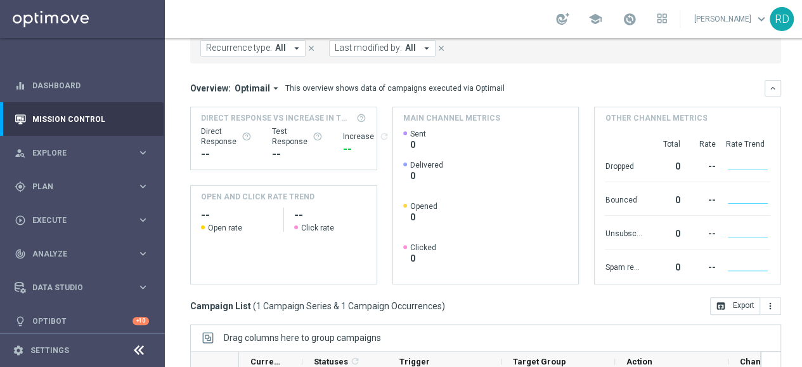
scroll to position [29, 0]
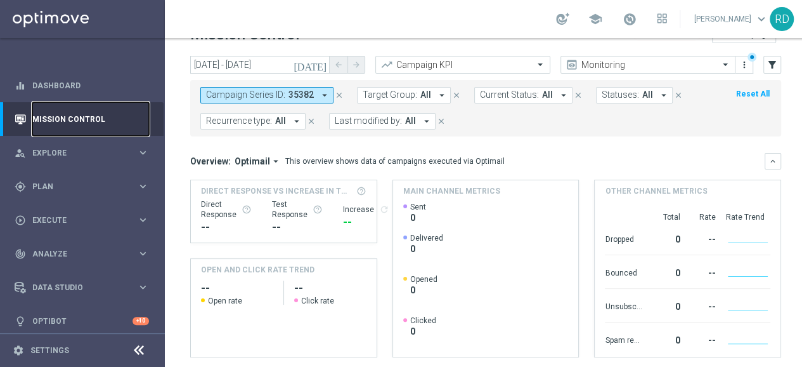
click at [92, 121] on link "Mission Control" at bounding box center [90, 119] width 117 height 34
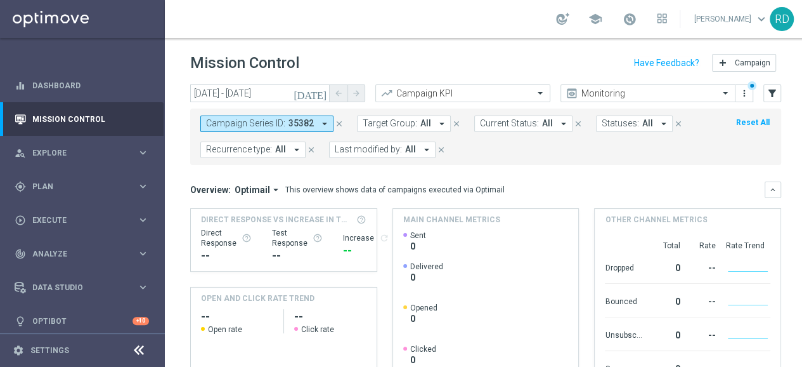
click at [336, 124] on icon "close" at bounding box center [339, 123] width 9 height 9
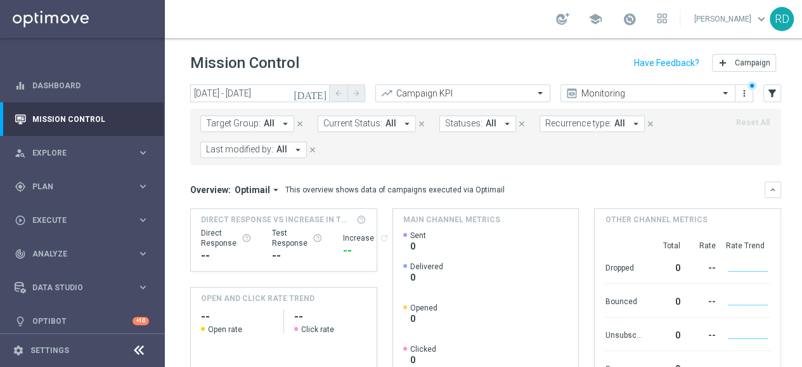
click at [288, 147] on button "Last modified by: All arrow_drop_down" at bounding box center [253, 149] width 107 height 16
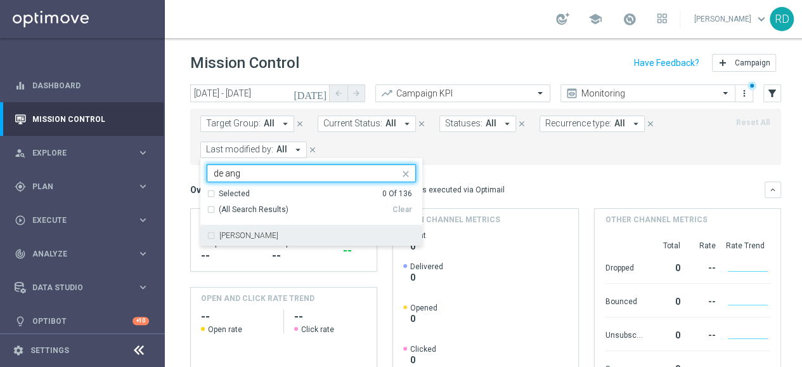
click at [244, 230] on div "[PERSON_NAME]" at bounding box center [311, 235] width 209 height 20
type input "de ang"
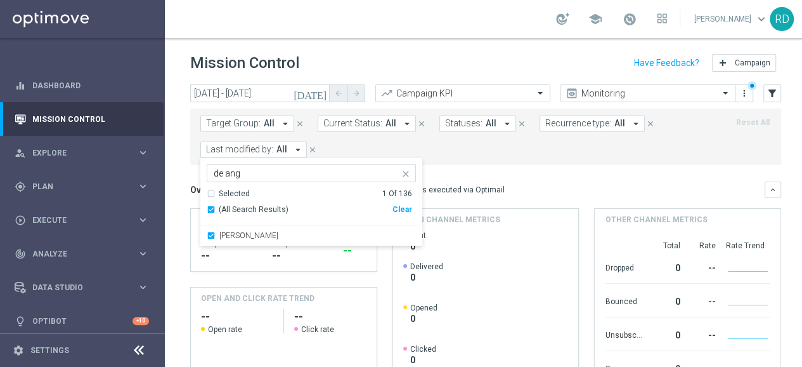
click at [475, 148] on form "Target Group: All arrow_drop_down close Current Status: All arrow_drop_down clo…" at bounding box center [457, 136] width 514 height 42
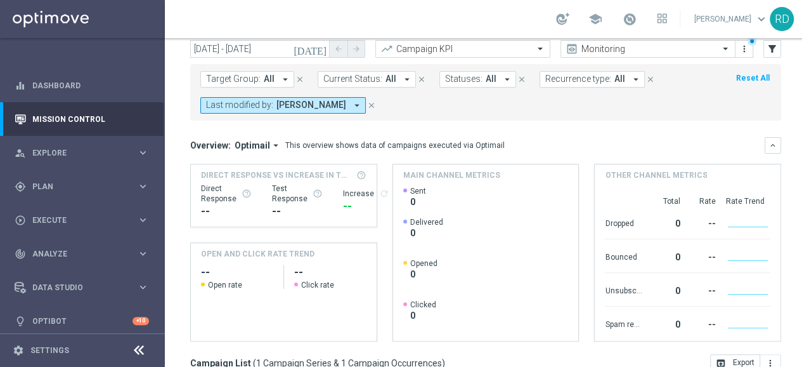
scroll to position [29, 0]
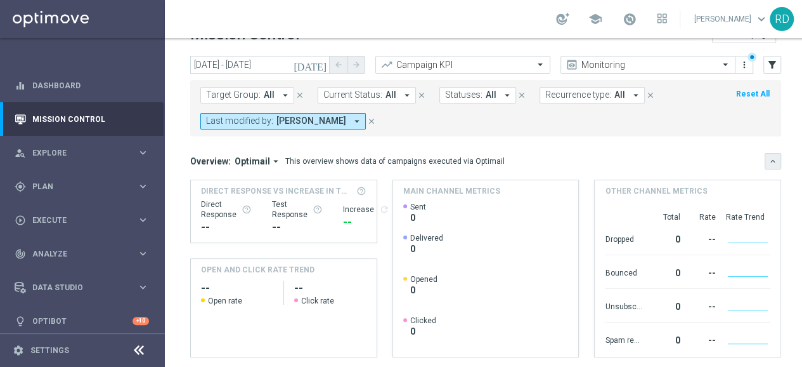
click at [769, 160] on icon "keyboard_arrow_down" at bounding box center [773, 161] width 9 height 9
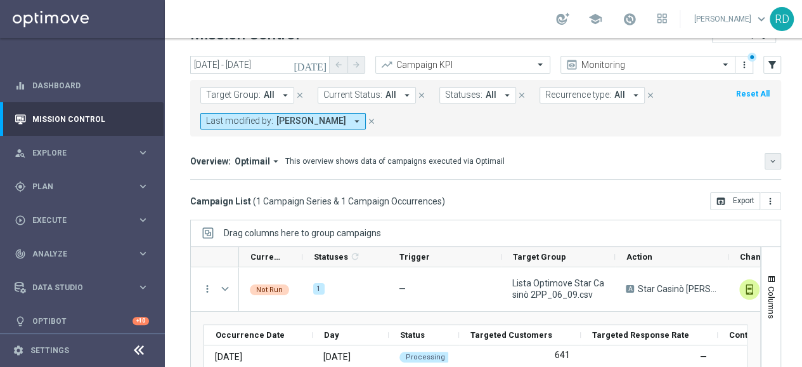
scroll to position [92, 0]
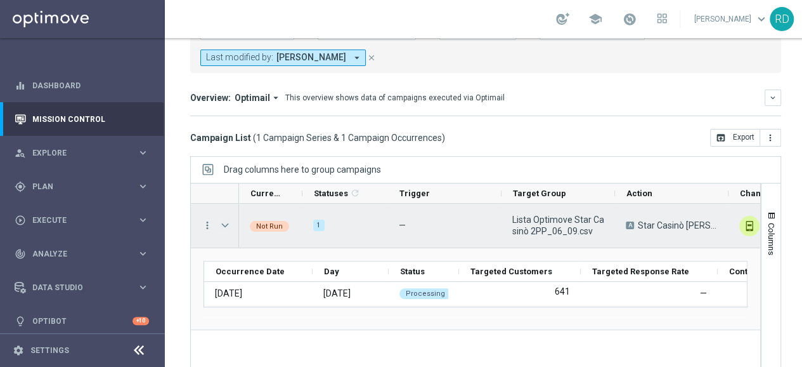
click at [220, 223] on span at bounding box center [224, 225] width 11 height 10
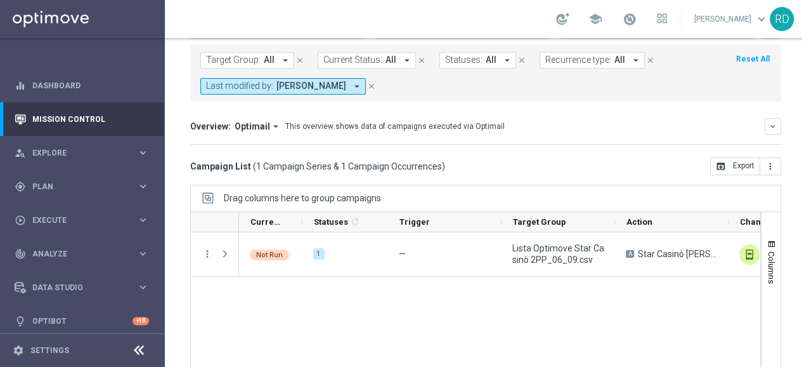
scroll to position [0, 0]
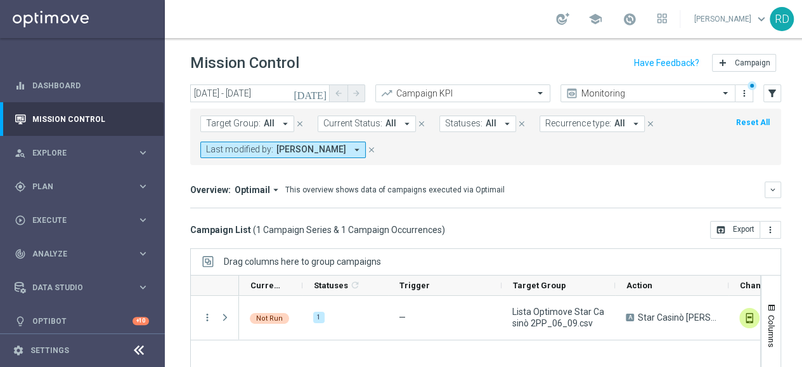
click at [321, 90] on icon "[DATE]" at bounding box center [311, 93] width 34 height 11
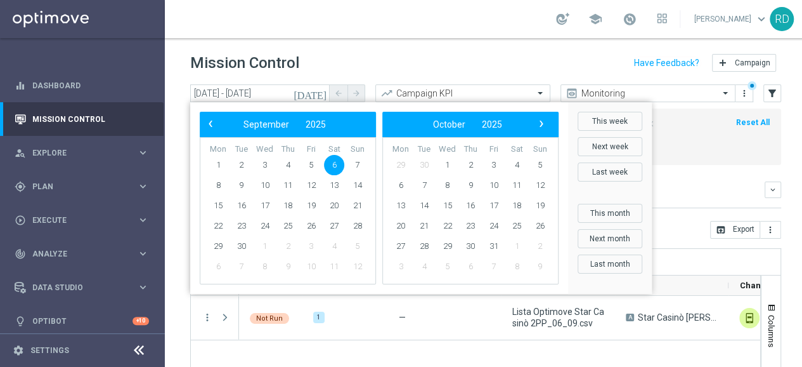
click at [331, 160] on span "6" at bounding box center [334, 165] width 20 height 20
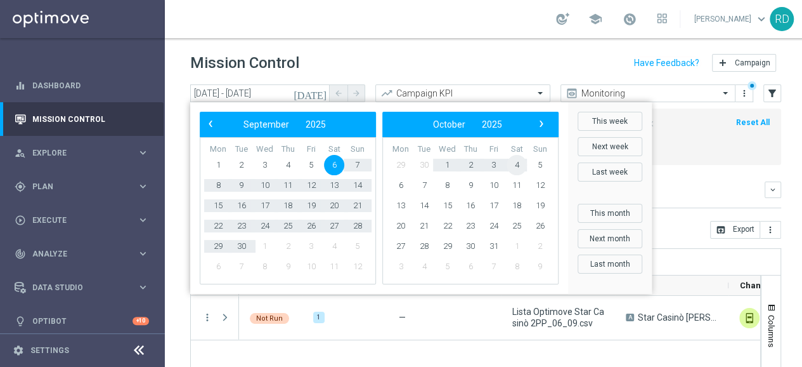
click at [516, 166] on span "4" at bounding box center [517, 165] width 20 height 20
type input "[DATE] - [DATE]"
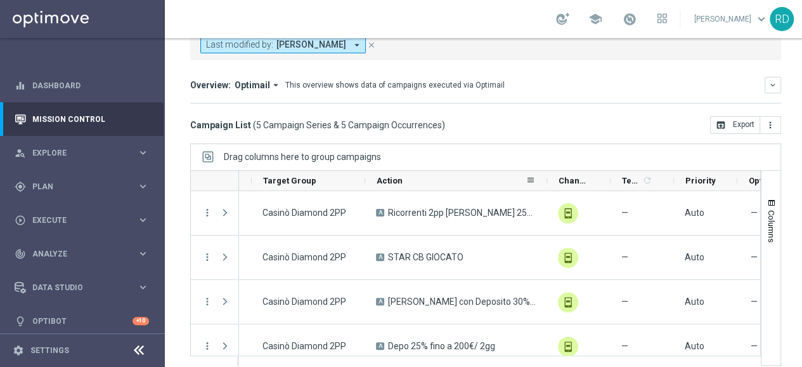
drag, startPoint x: 476, startPoint y: 169, endPoint x: 544, endPoint y: 162, distance: 68.9
click at [545, 171] on div at bounding box center [547, 181] width 5 height 20
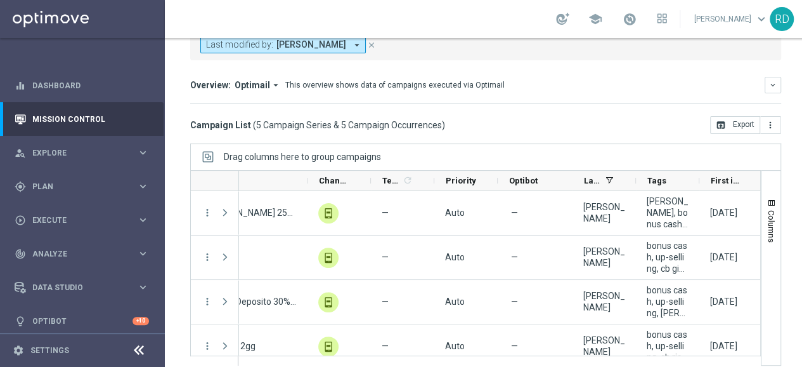
drag, startPoint x: 538, startPoint y: 344, endPoint x: 530, endPoint y: 344, distance: 8.2
click at [530, 356] on div at bounding box center [494, 361] width 513 height 10
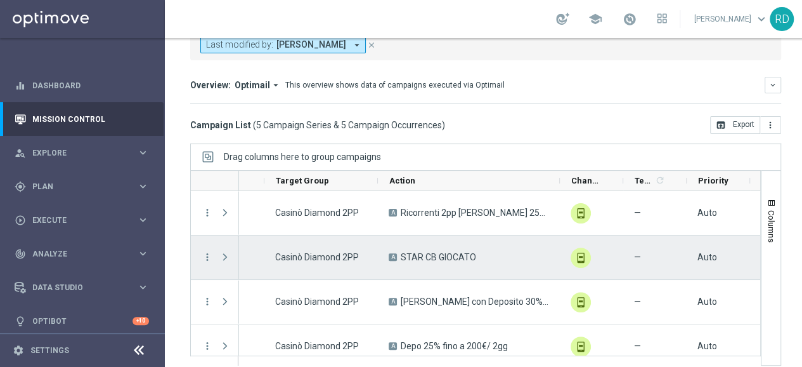
scroll to position [57, 0]
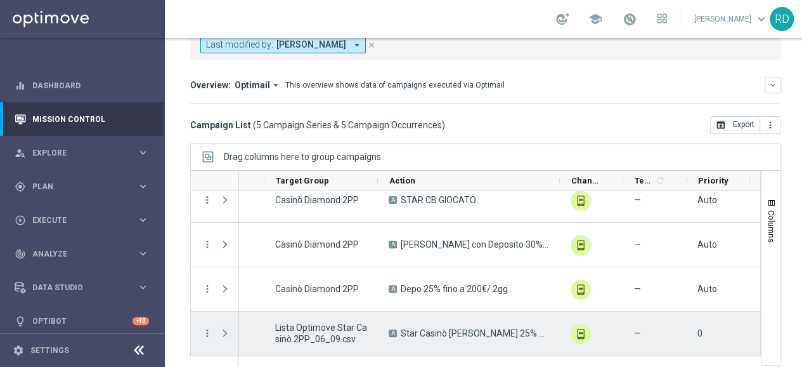
click at [225, 328] on span "Press SPACE to select this row." at bounding box center [224, 333] width 11 height 10
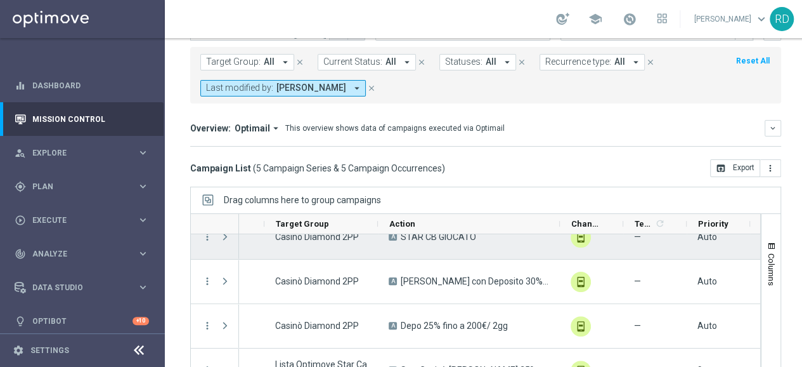
scroll to position [105, 0]
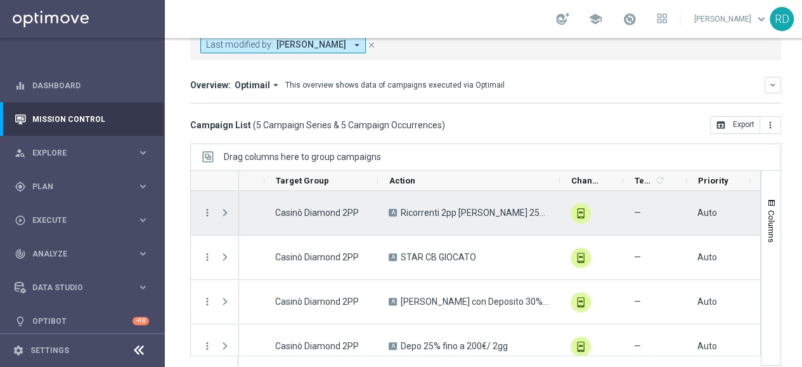
click at [226, 212] on span "Press SPACE to select this row." at bounding box center [224, 212] width 11 height 10
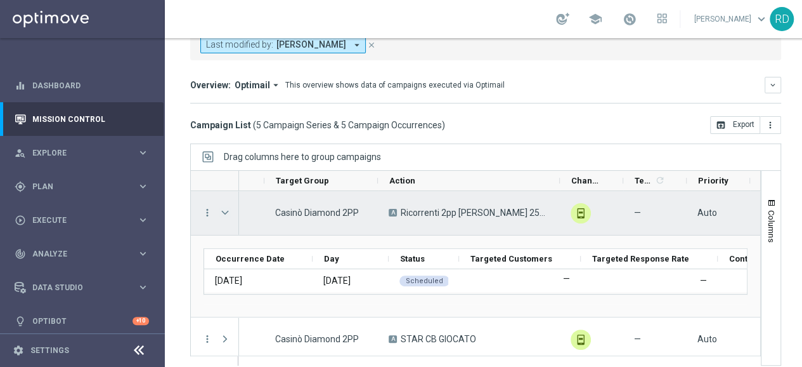
click at [223, 212] on span "Press SPACE to select this row." at bounding box center [224, 212] width 11 height 10
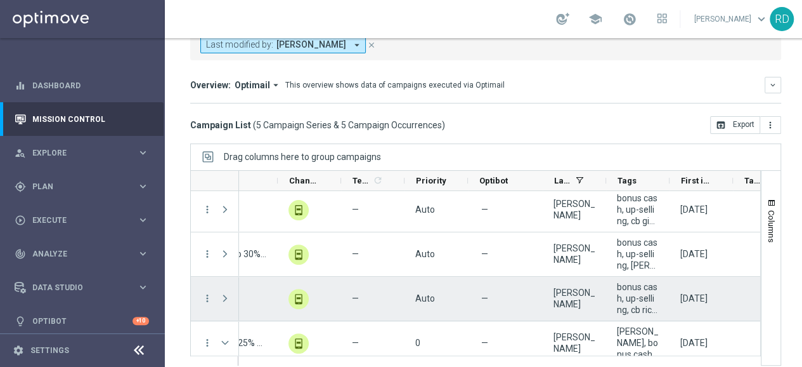
scroll to position [63, 0]
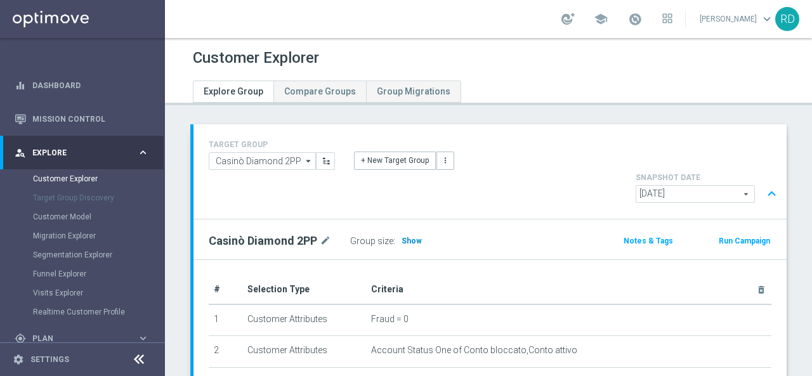
click at [416, 237] on span "Show" at bounding box center [412, 241] width 20 height 9
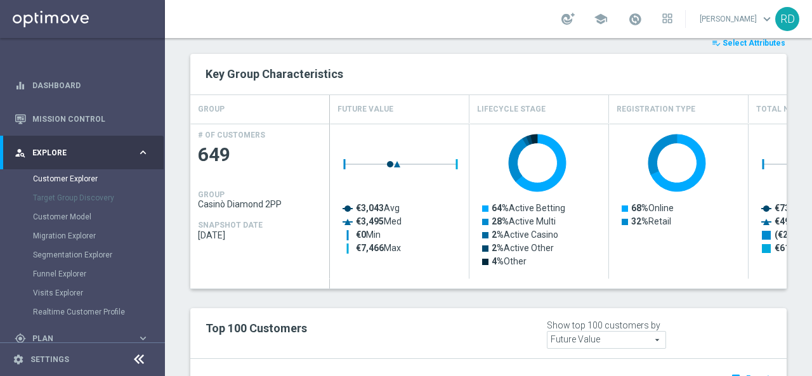
scroll to position [348, 0]
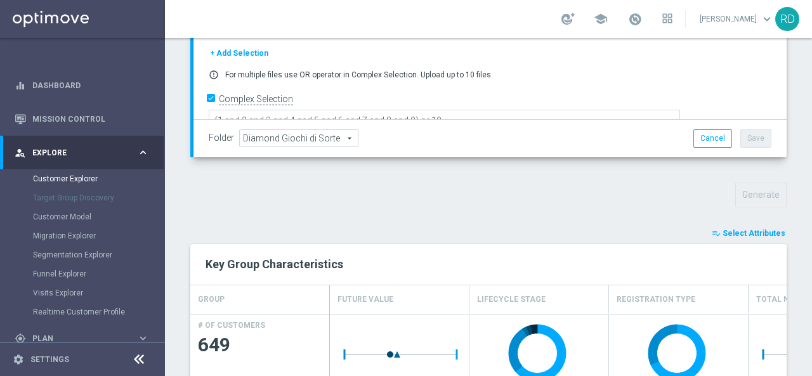
click at [732, 229] on span "Select Attributes" at bounding box center [753, 233] width 63 height 9
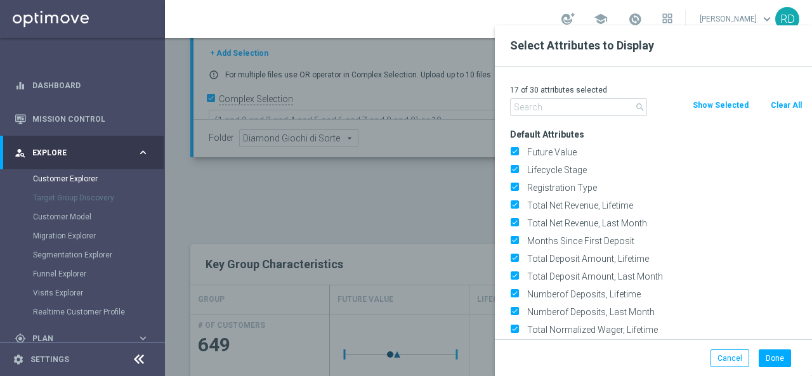
click at [589, 111] on input "text" at bounding box center [578, 107] width 137 height 18
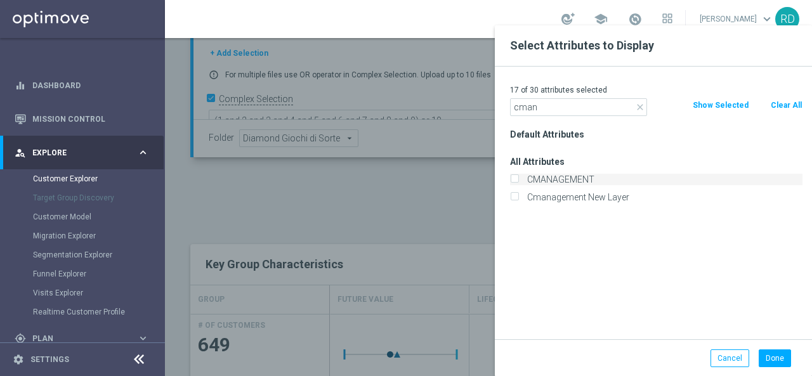
type input "cman"
click at [567, 182] on label "CMANAGEMENT" at bounding box center [663, 179] width 280 height 11
click at [518, 182] on input "CMANAGEMENT" at bounding box center [514, 181] width 8 height 8
checkbox input "true"
click at [769, 353] on button "Done" at bounding box center [775, 358] width 32 height 18
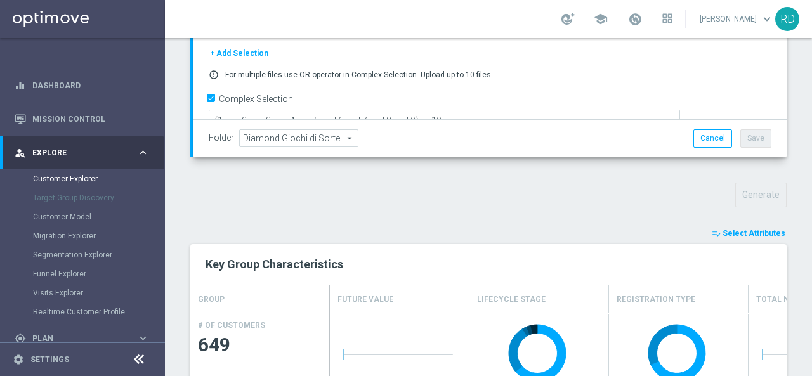
click at [717, 226] on button "playlist_add_check Select Attributes" at bounding box center [748, 233] width 76 height 14
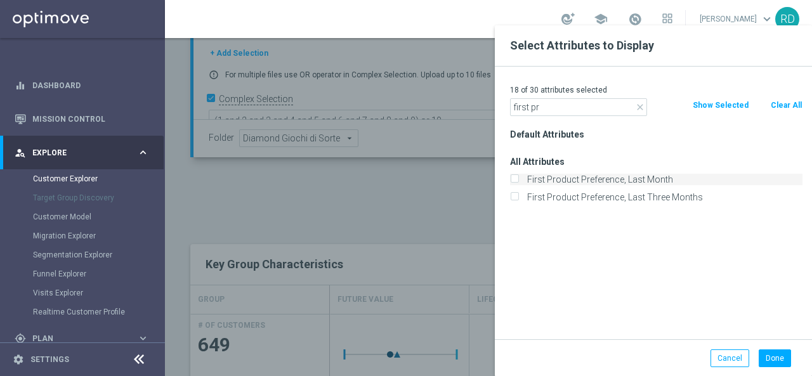
type input "first pr"
click at [660, 183] on label "First Product Preference, Last Month" at bounding box center [663, 179] width 280 height 11
click at [518, 183] on input "First Product Preference, Last Month" at bounding box center [514, 181] width 8 height 8
checkbox input "true"
click at [770, 352] on button "Done" at bounding box center [775, 358] width 32 height 18
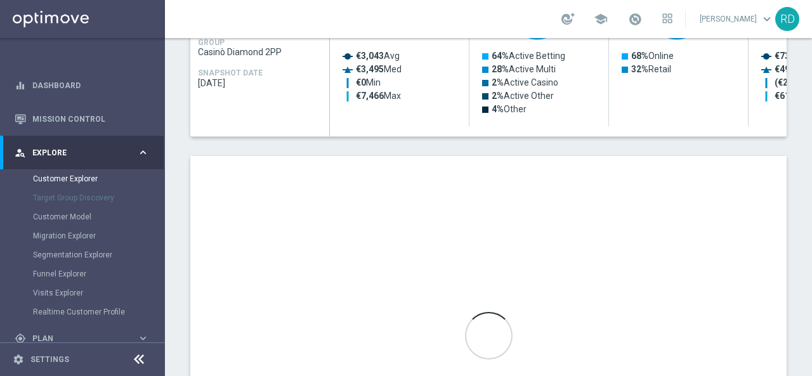
scroll to position [665, 0]
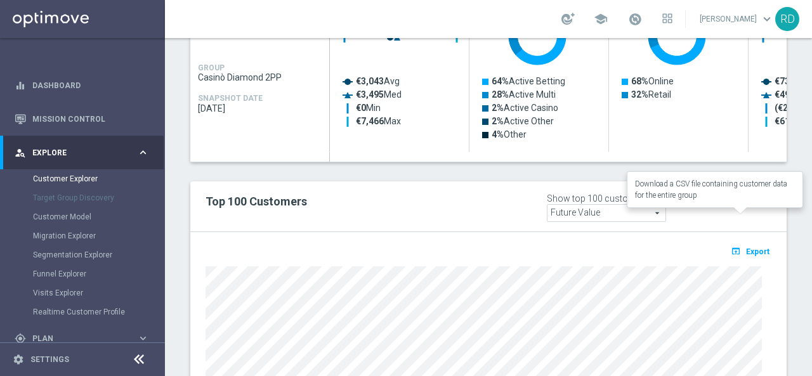
click at [755, 247] on span "Export" at bounding box center [757, 251] width 23 height 9
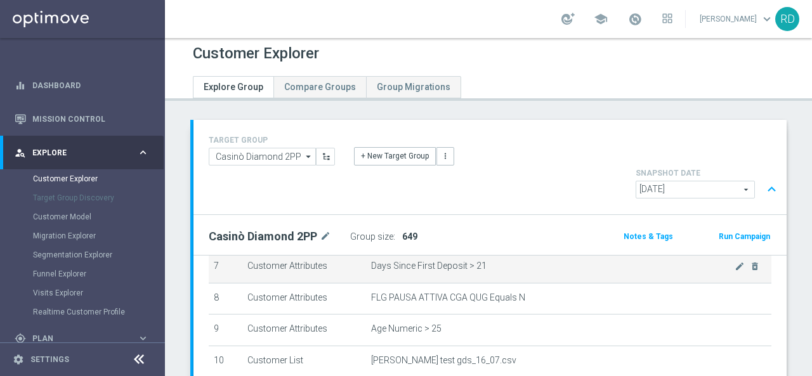
scroll to position [0, 0]
